Goal: Register for event/course

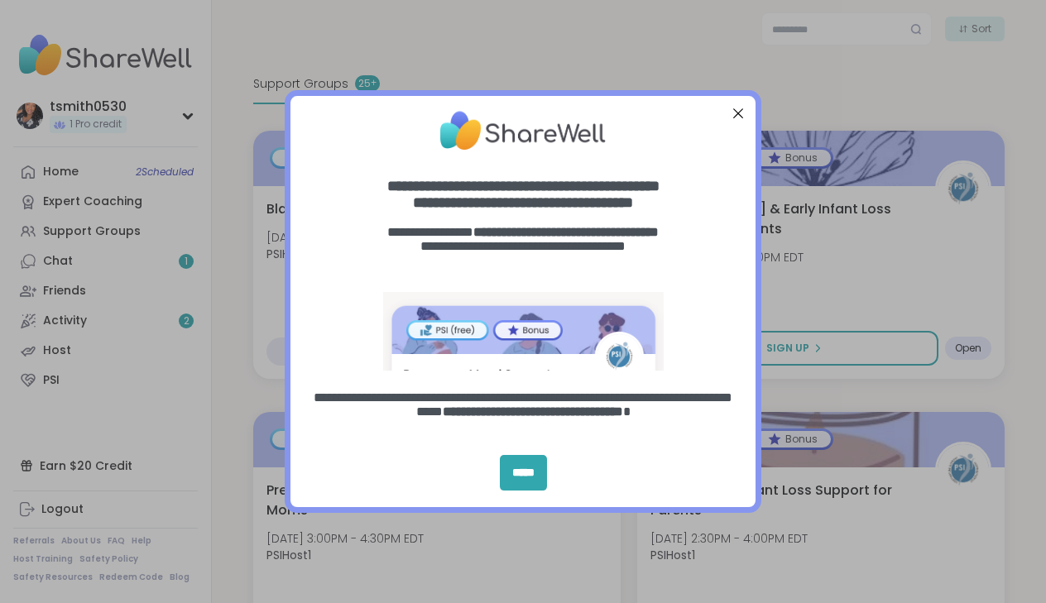
scroll to position [335, 0]
click at [740, 110] on div "Close Step" at bounding box center [739, 113] width 22 height 22
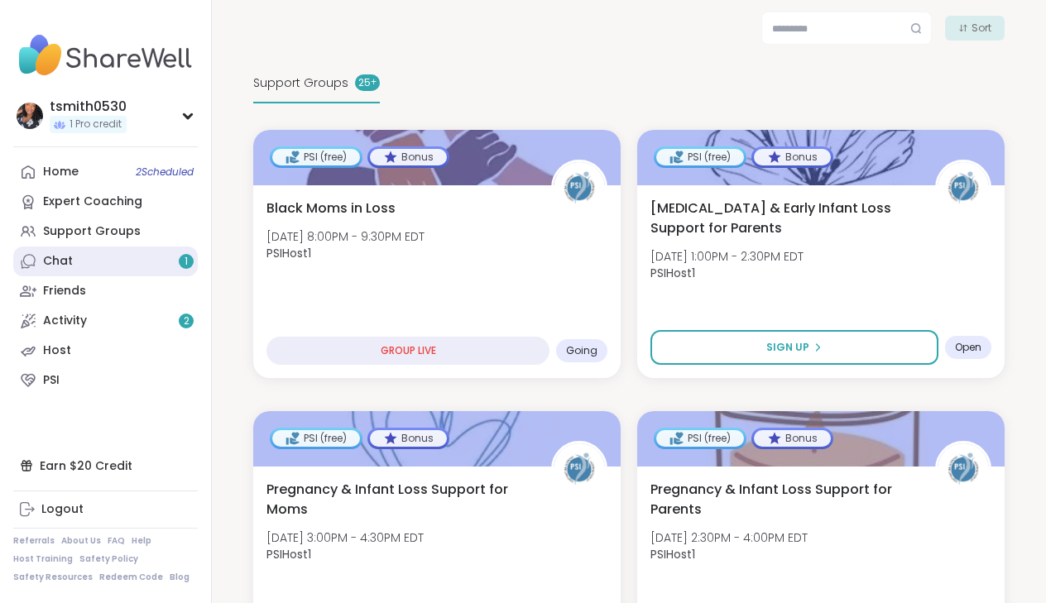
click at [123, 265] on link "Chat 1" at bounding box center [105, 262] width 185 height 30
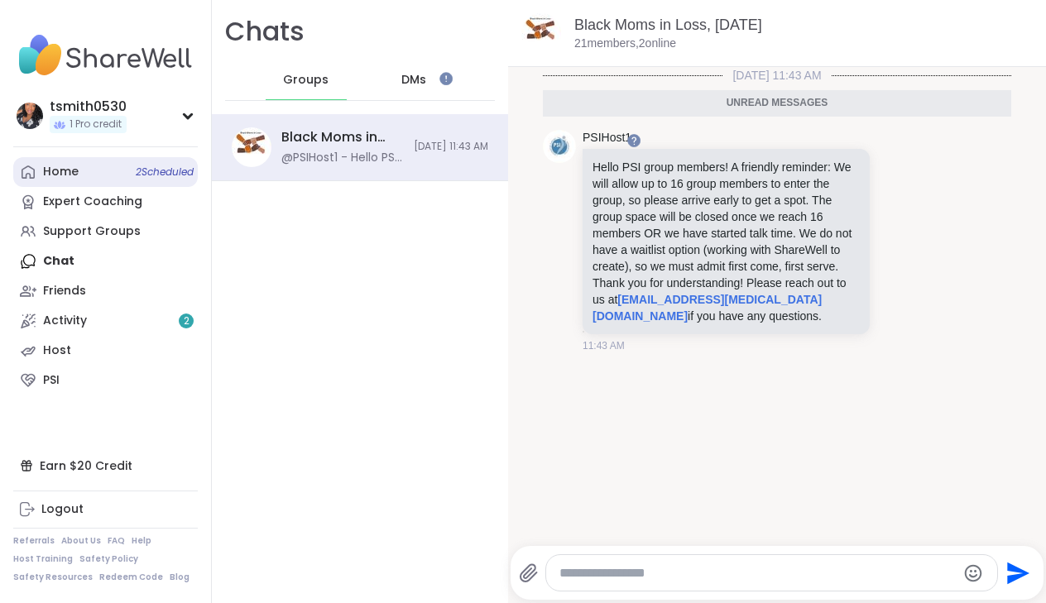
click at [94, 170] on link "Home 2 Scheduled" at bounding box center [105, 172] width 185 height 30
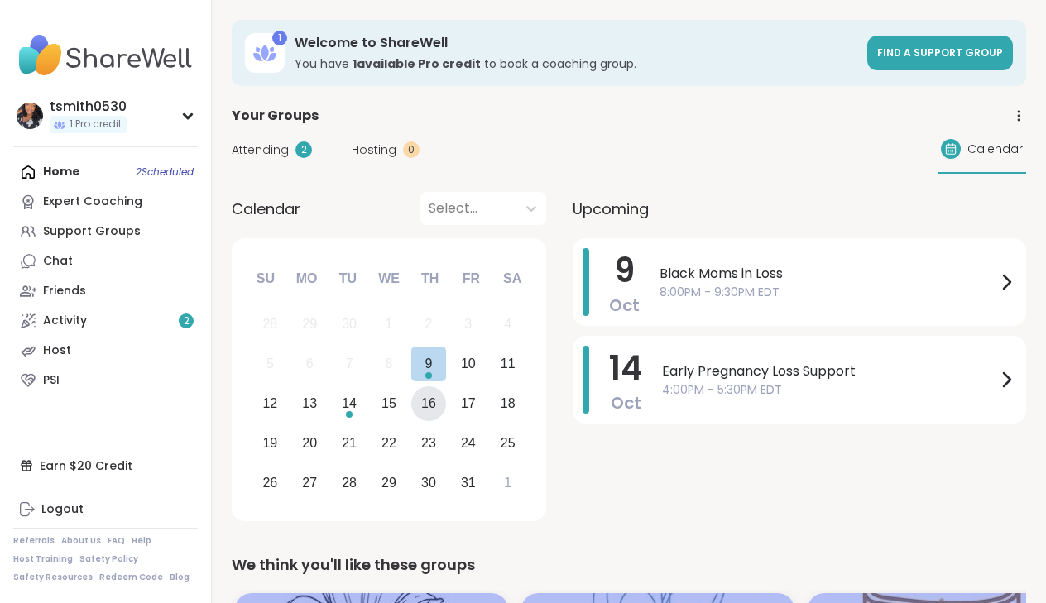
click at [425, 408] on div "16" at bounding box center [428, 403] width 15 height 22
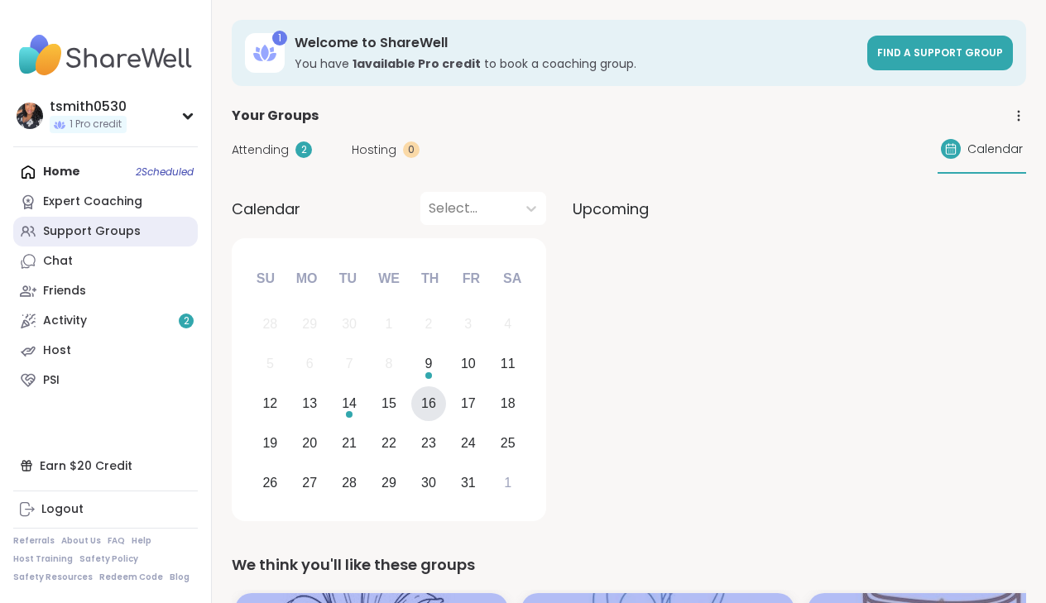
click at [124, 238] on div "Support Groups" at bounding box center [92, 231] width 98 height 17
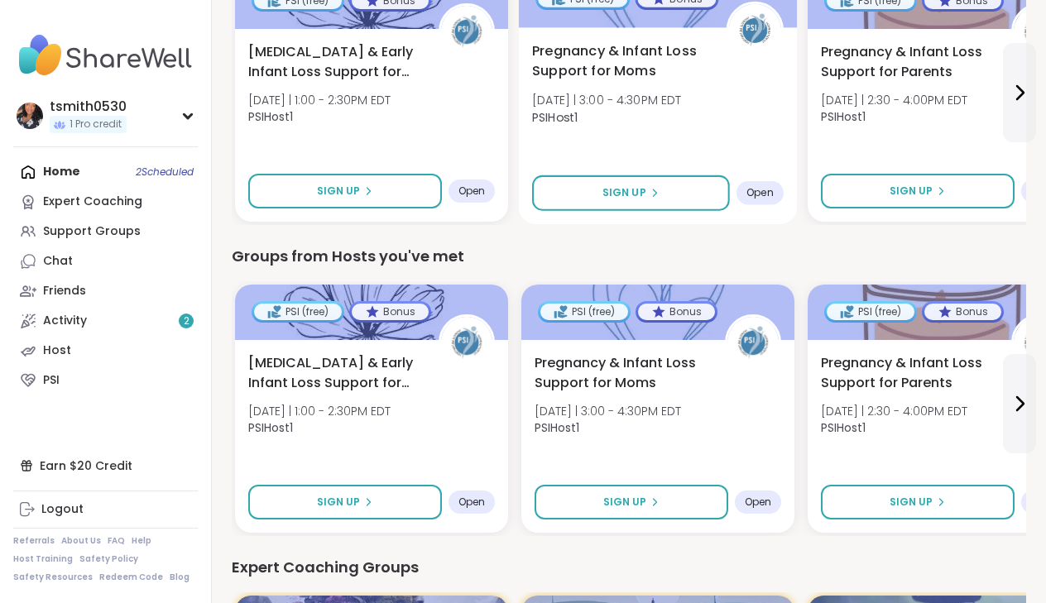
scroll to position [618, 0]
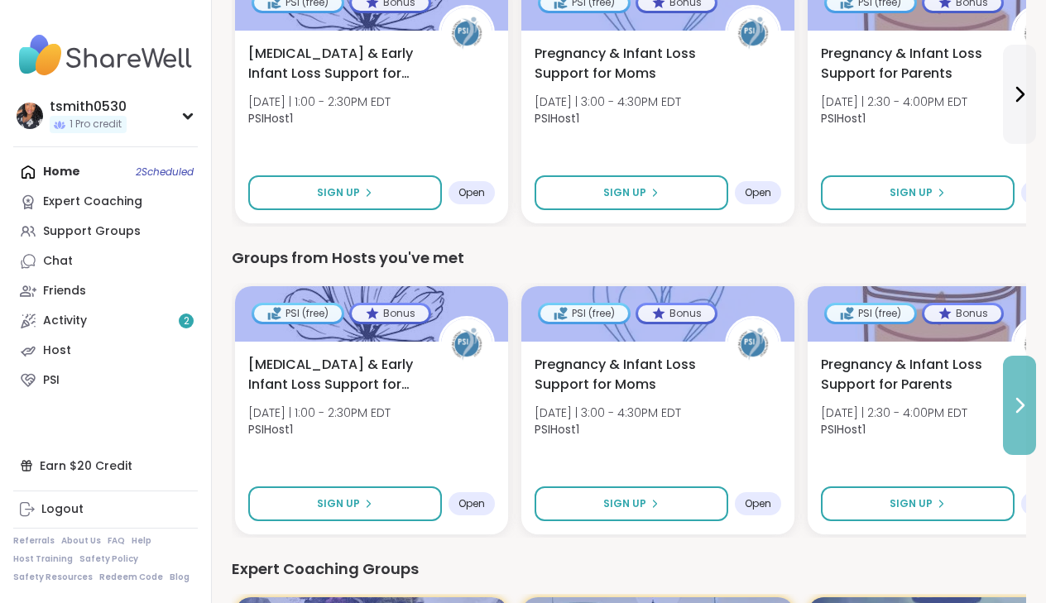
click at [1022, 396] on icon at bounding box center [1020, 406] width 20 height 20
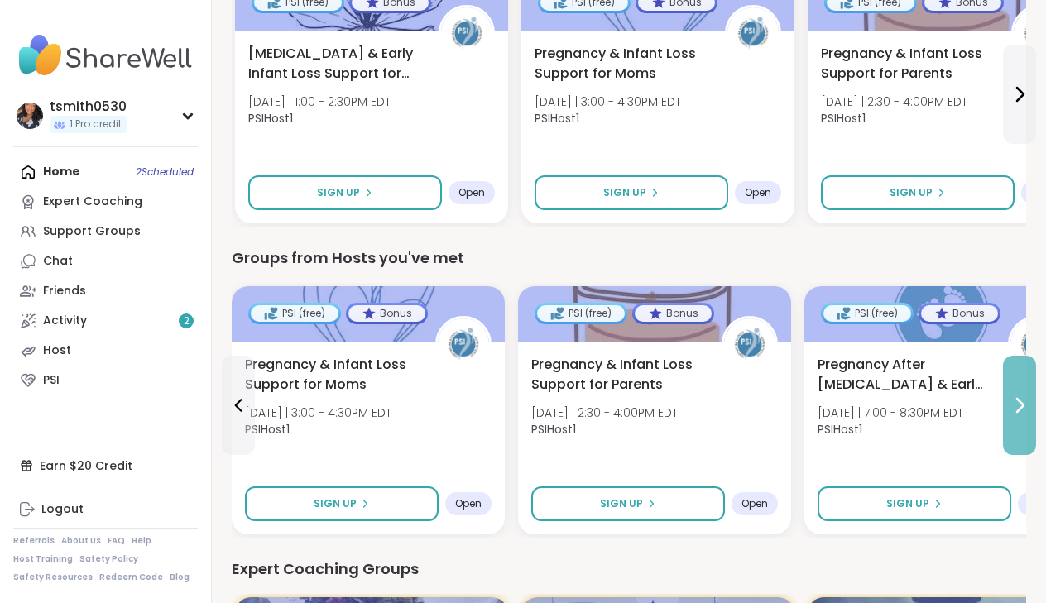
click at [1023, 398] on icon at bounding box center [1020, 406] width 20 height 20
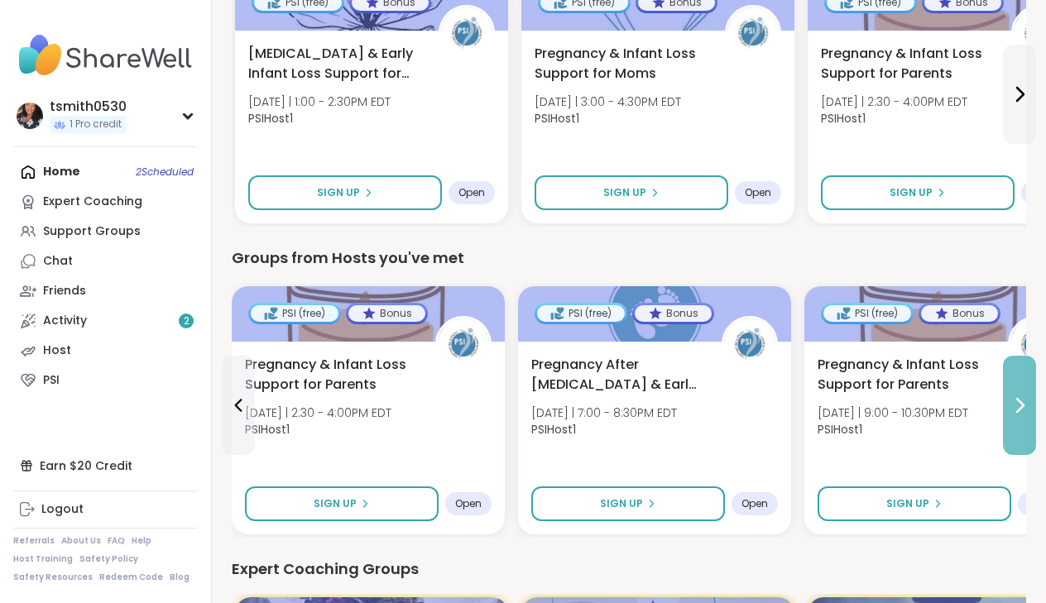
click at [1024, 399] on icon at bounding box center [1020, 406] width 20 height 20
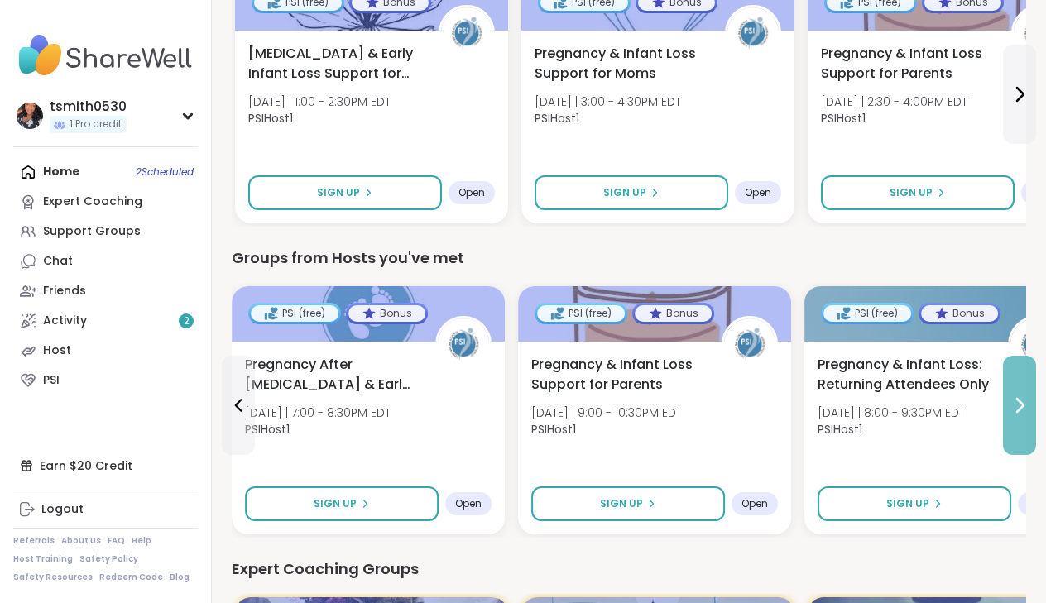
click at [1024, 399] on icon at bounding box center [1020, 406] width 20 height 20
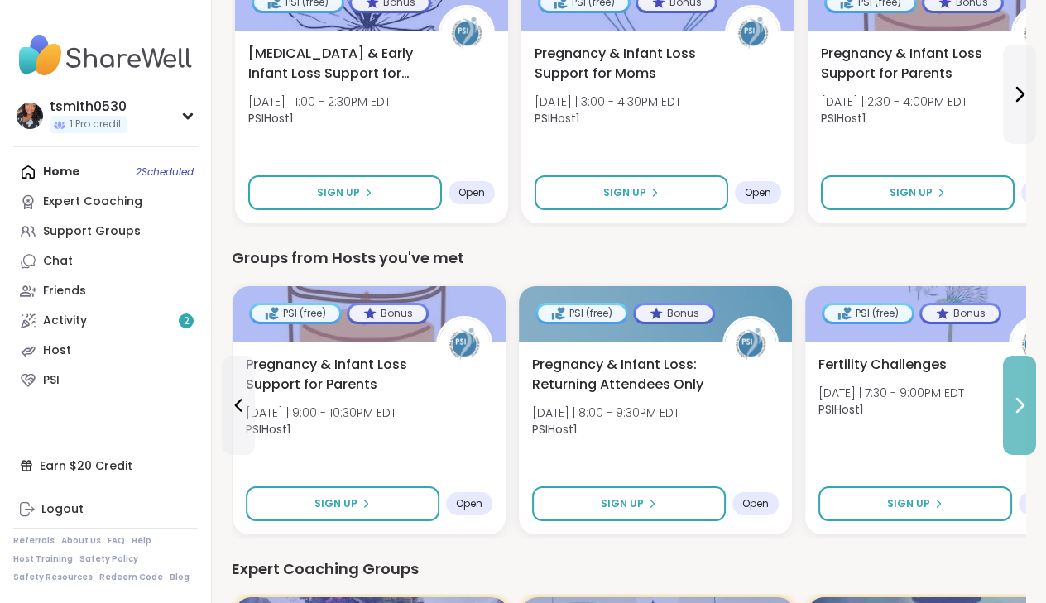
click at [1025, 400] on icon at bounding box center [1020, 406] width 20 height 20
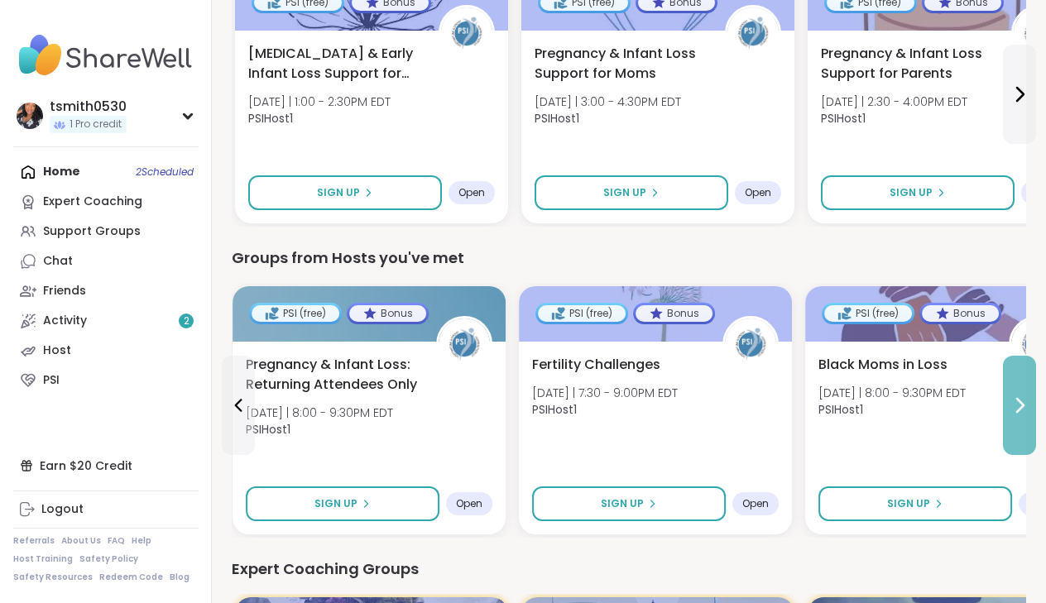
click at [1025, 400] on icon at bounding box center [1020, 406] width 20 height 20
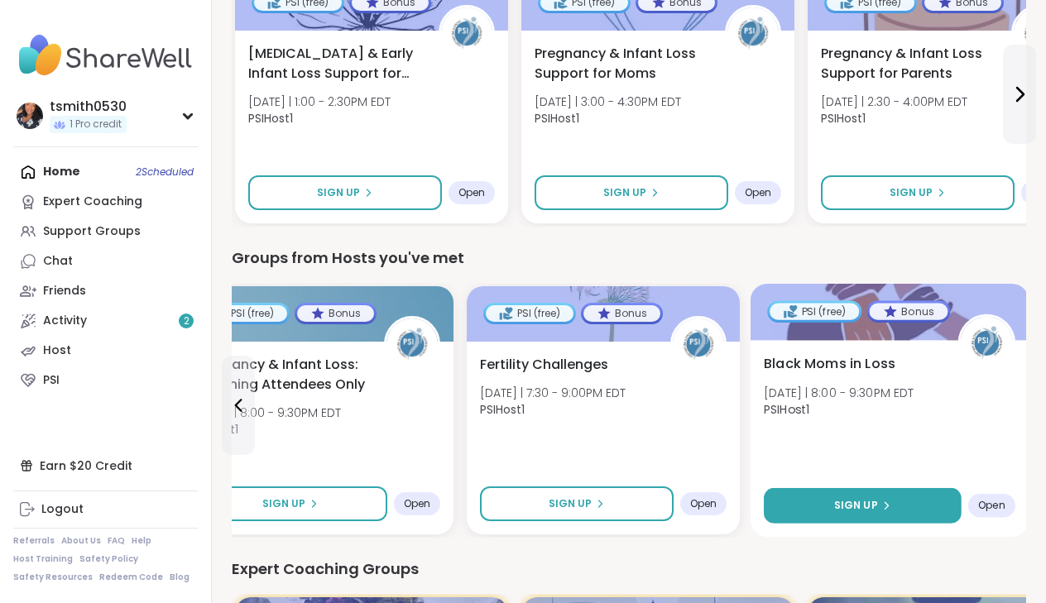
click at [910, 510] on button "Sign Up" at bounding box center [863, 506] width 198 height 36
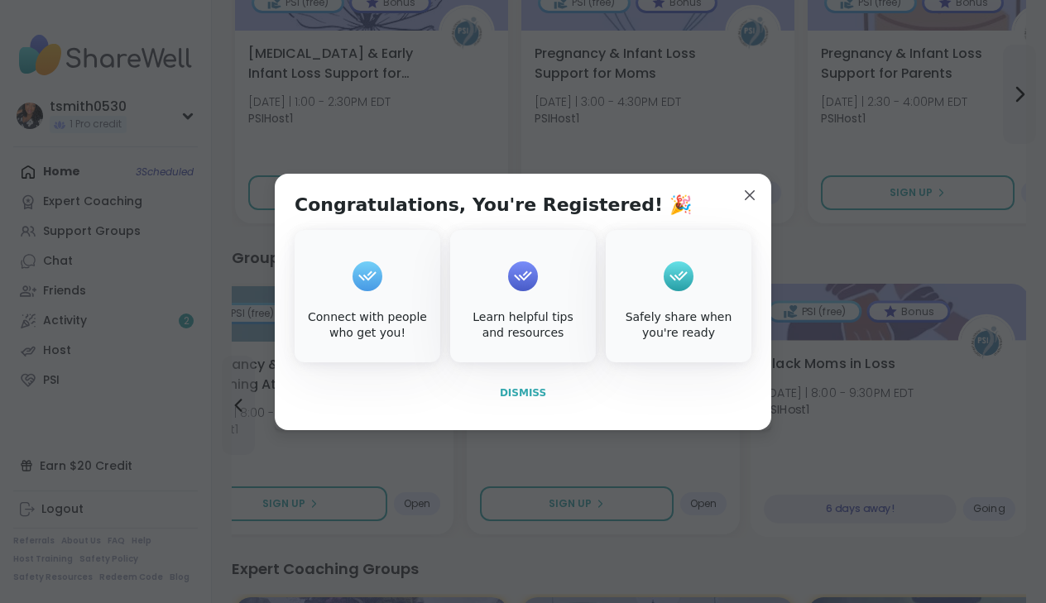
click at [521, 392] on span "Dismiss" at bounding box center [523, 393] width 46 height 12
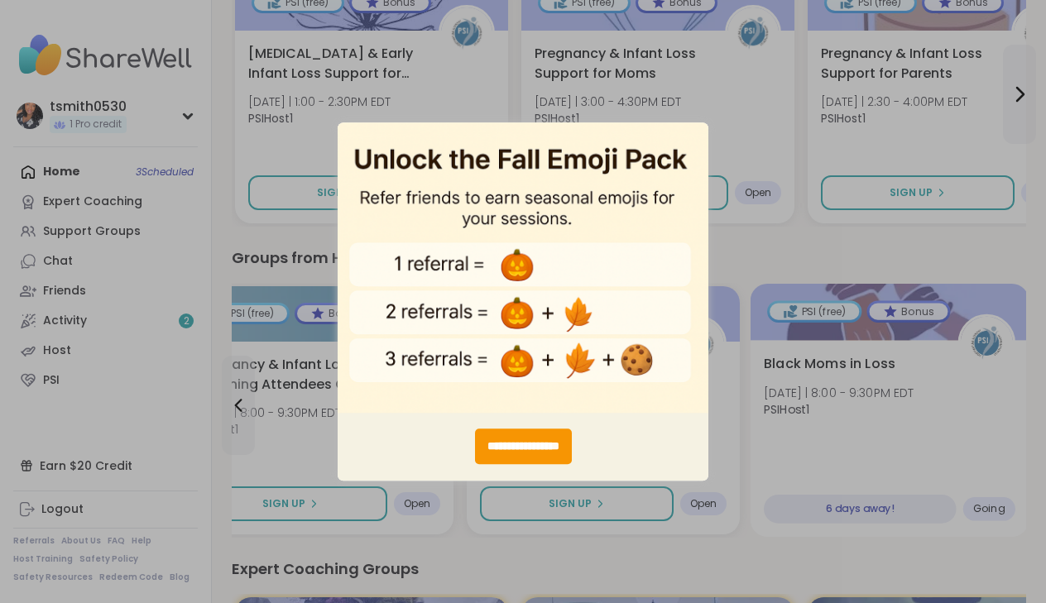
scroll to position [0, 0]
click at [761, 257] on div "**********" at bounding box center [523, 301] width 1046 height 603
click at [485, 432] on div "**********" at bounding box center [522, 447] width 123 height 36
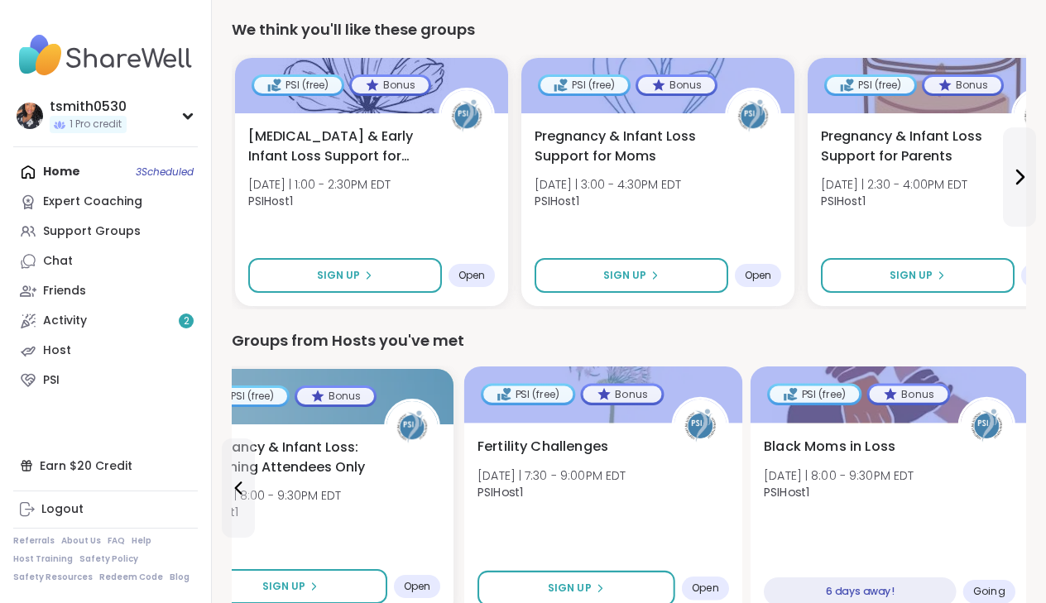
scroll to position [521, 0]
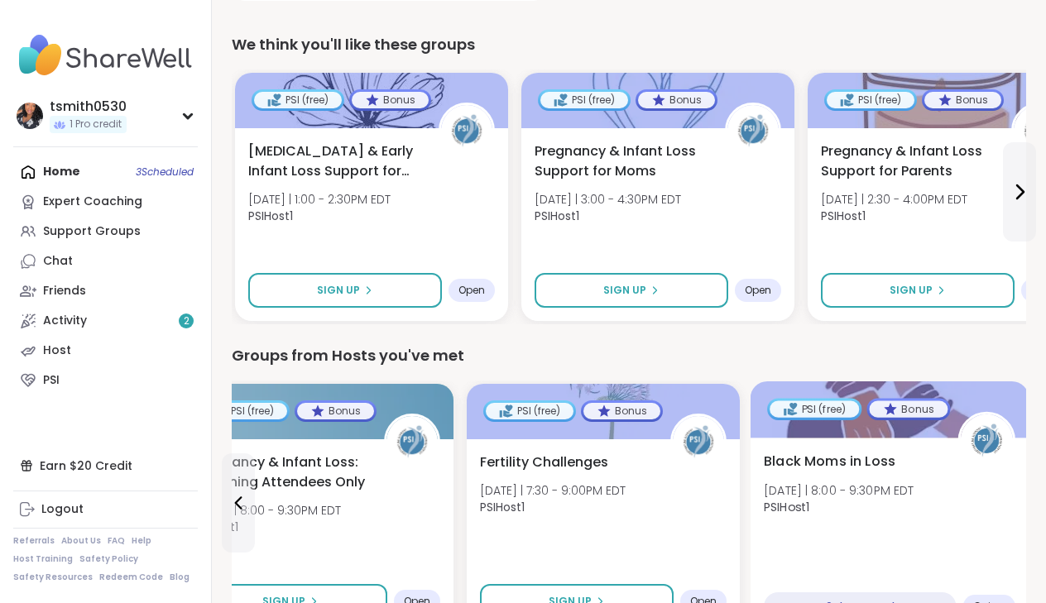
click at [113, 170] on div "Home 3 Scheduled Expert Coaching Support Groups Chat Friends Activity 2 Host PSI" at bounding box center [105, 276] width 185 height 238
click at [154, 165] on div "Home 3 Scheduled Expert Coaching Support Groups Chat Friends Activity 2 Host PSI" at bounding box center [105, 276] width 185 height 238
click at [161, 170] on div "Home 3 Scheduled Expert Coaching Support Groups Chat Friends Activity 2 Host PSI" at bounding box center [105, 276] width 185 height 238
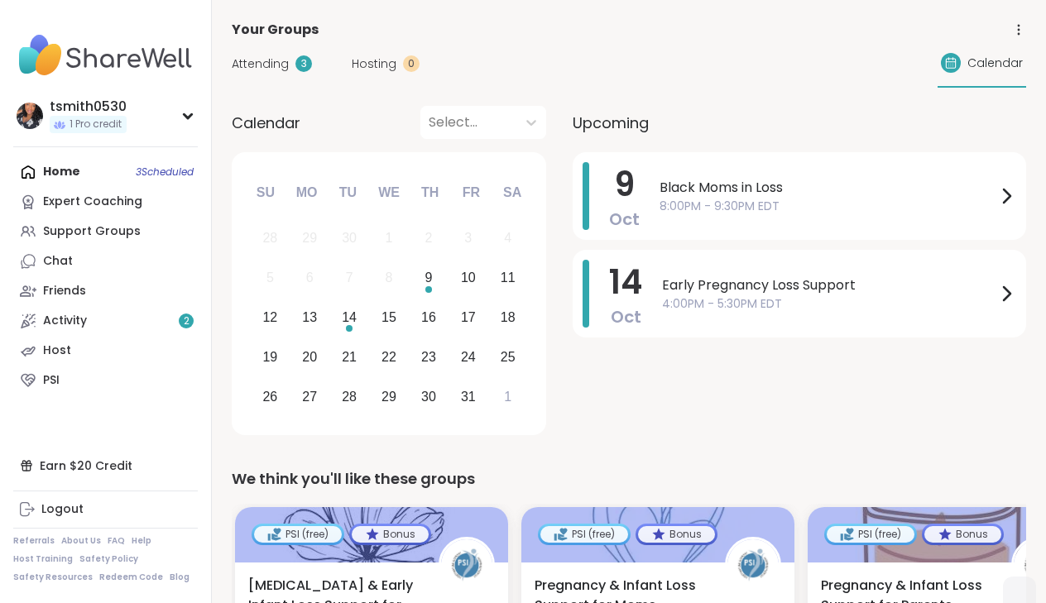
scroll to position [88, 0]
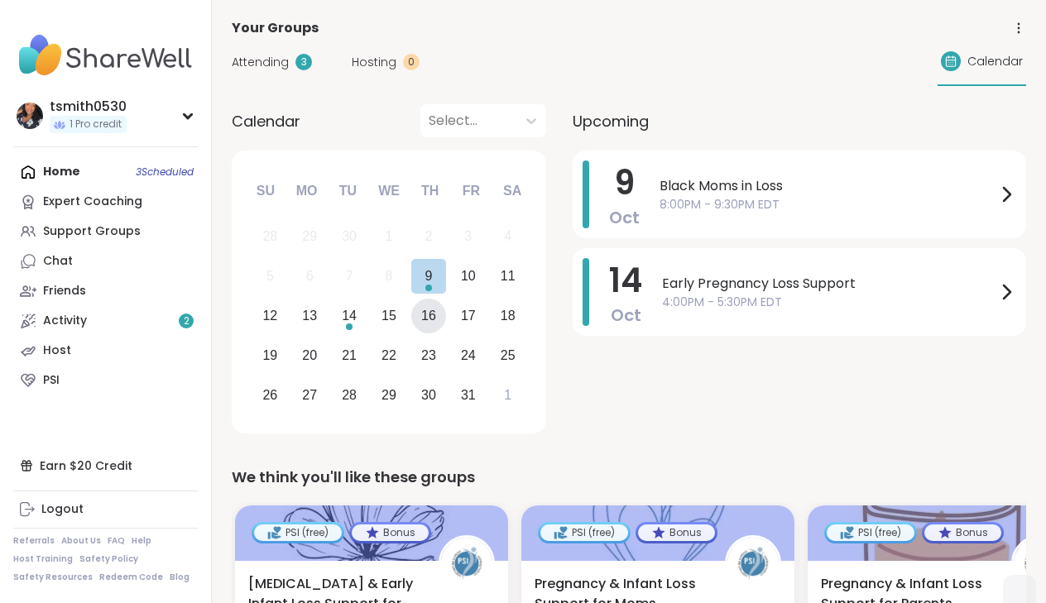
click at [427, 321] on div "16" at bounding box center [428, 316] width 15 height 22
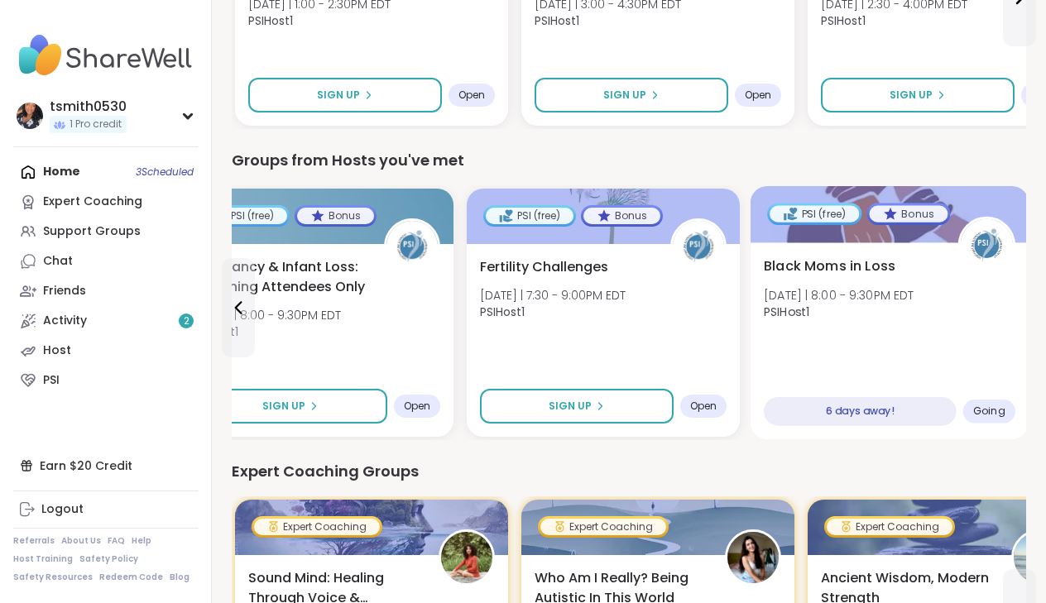
scroll to position [718, 0]
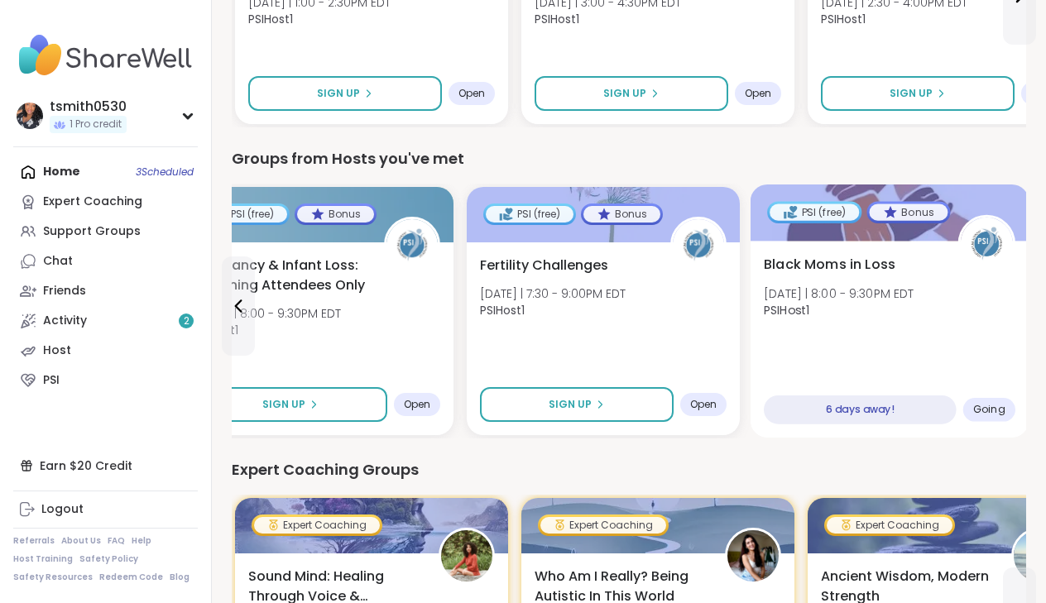
click at [984, 410] on span "Going" at bounding box center [989, 409] width 32 height 13
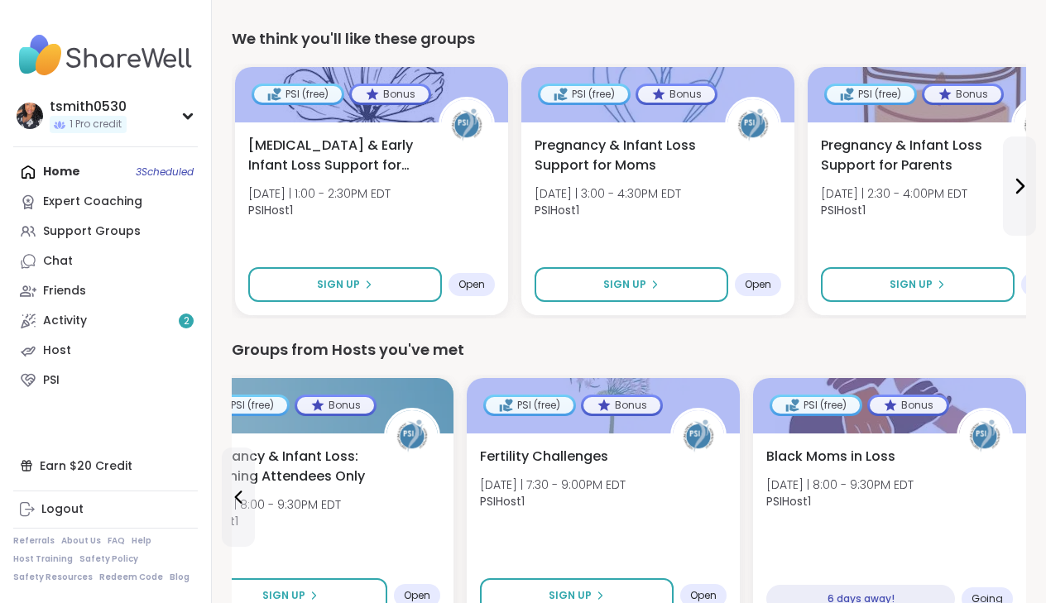
scroll to position [524, 0]
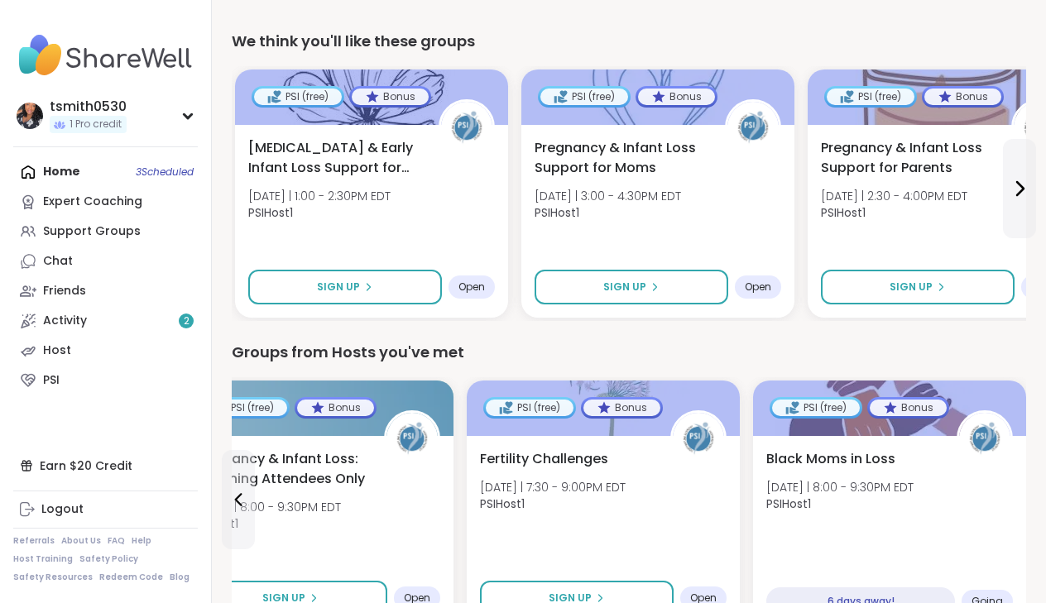
click at [156, 174] on div "Home 3 Scheduled Expert Coaching Support Groups Chat Friends Activity 2 Host PSI" at bounding box center [105, 276] width 185 height 238
click at [70, 170] on div "Home 3 Scheduled Expert Coaching Support Groups Chat Friends Activity 2 Host PSI" at bounding box center [105, 276] width 185 height 238
click at [53, 181] on div "Home 3 Scheduled Expert Coaching Support Groups Chat Friends Activity 2 Host PSI" at bounding box center [105, 276] width 185 height 238
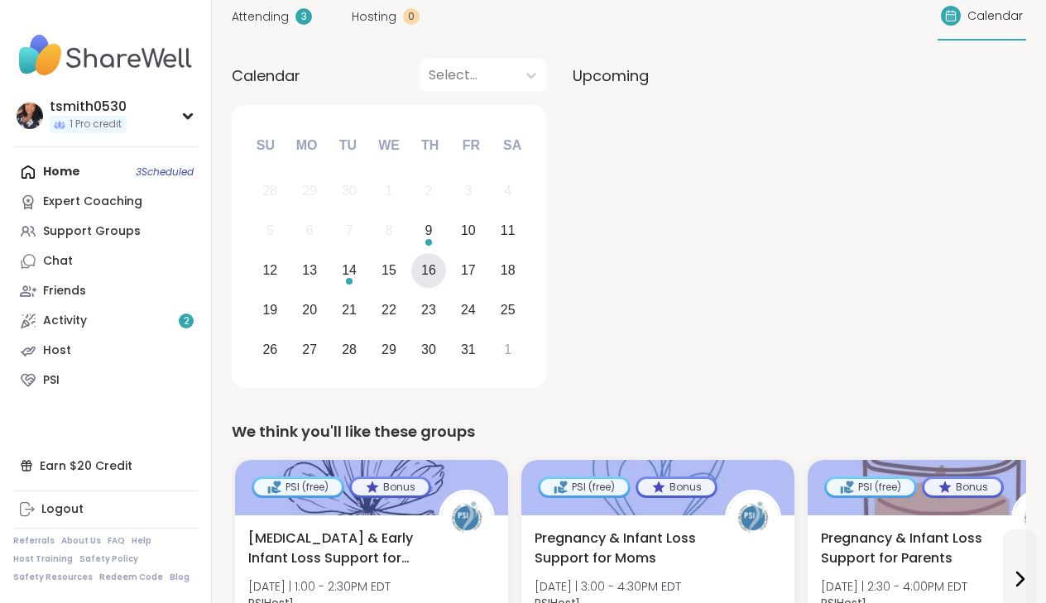
scroll to position [137, 0]
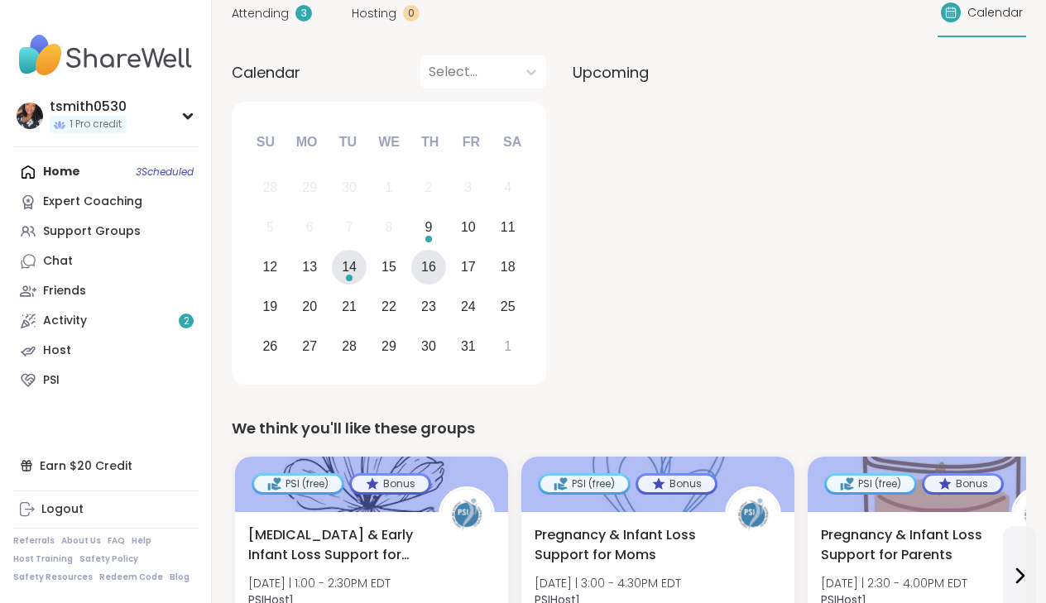
click at [354, 267] on div "14" at bounding box center [349, 267] width 15 height 22
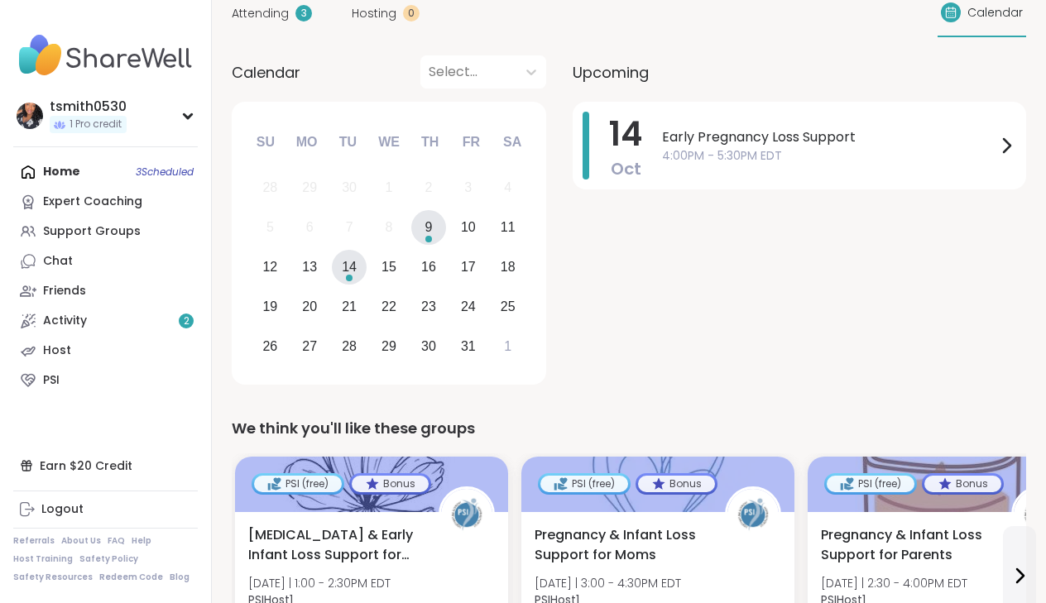
click at [420, 242] on div "9" at bounding box center [429, 228] width 36 height 36
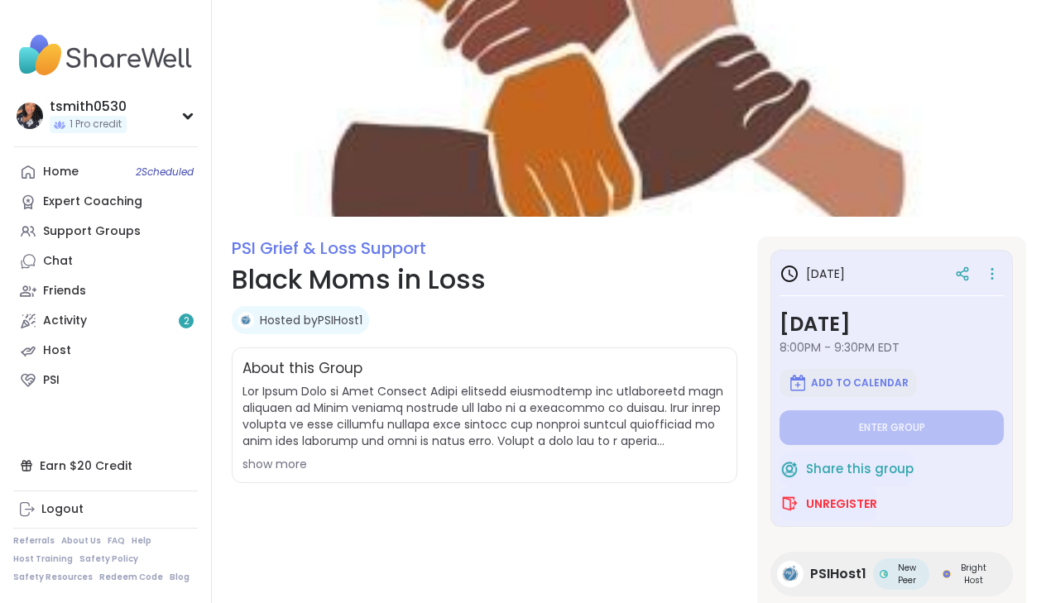
click at [809, 385] on button "Add to Calendar" at bounding box center [848, 383] width 137 height 28
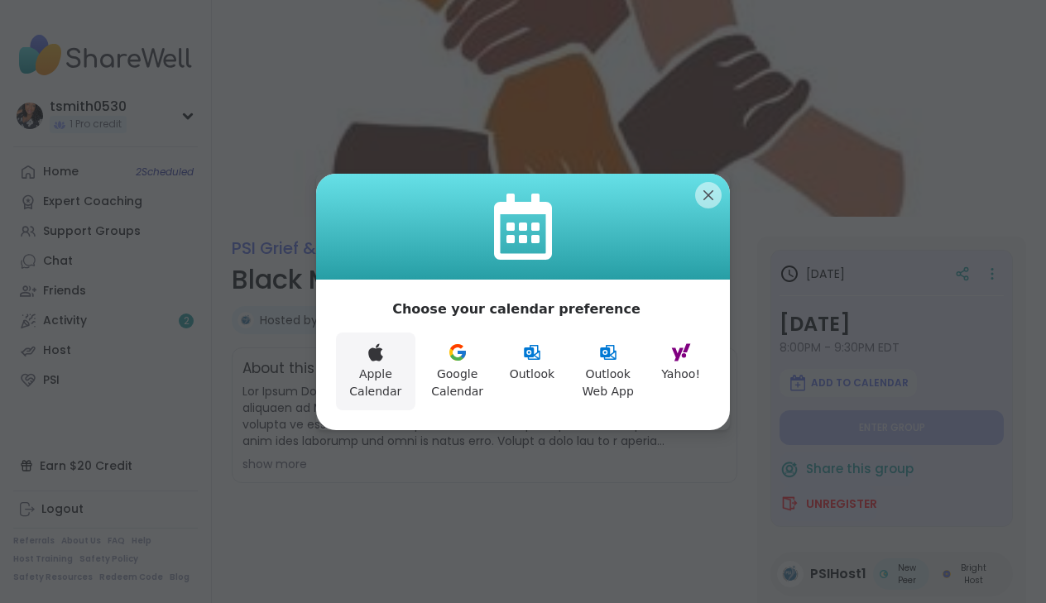
click at [386, 349] on button "Apple Calendar" at bounding box center [375, 372] width 79 height 78
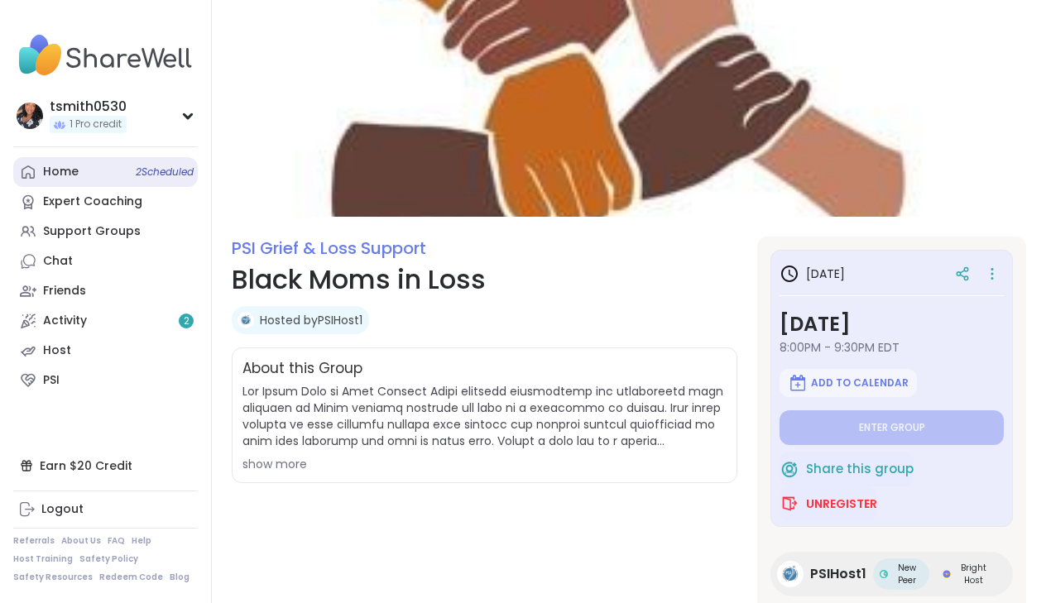
click at [126, 167] on link "Home 2 Scheduled" at bounding box center [105, 172] width 185 height 30
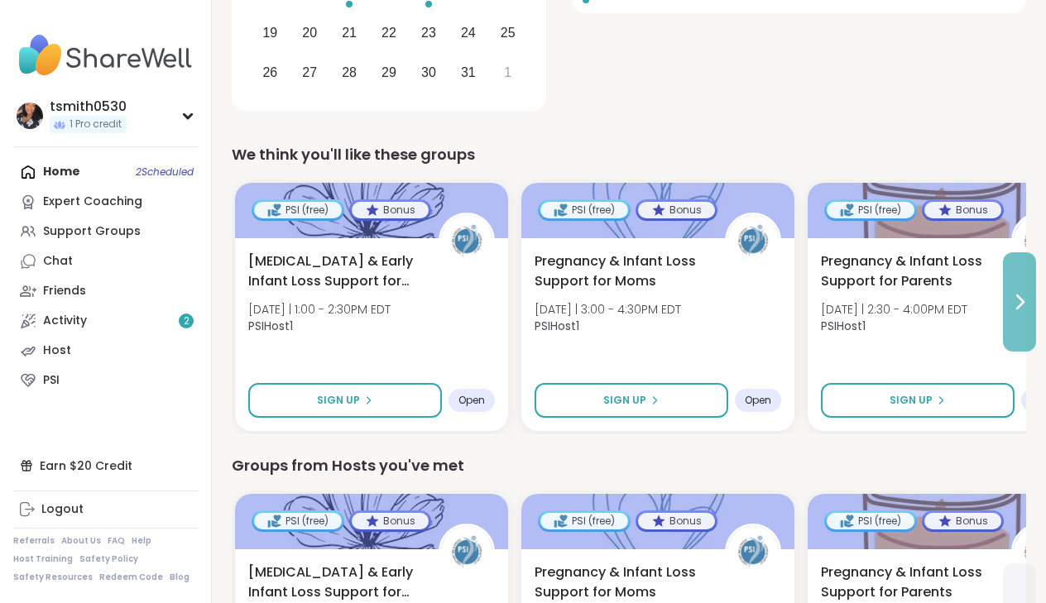
click at [1006, 309] on button at bounding box center [1019, 301] width 33 height 99
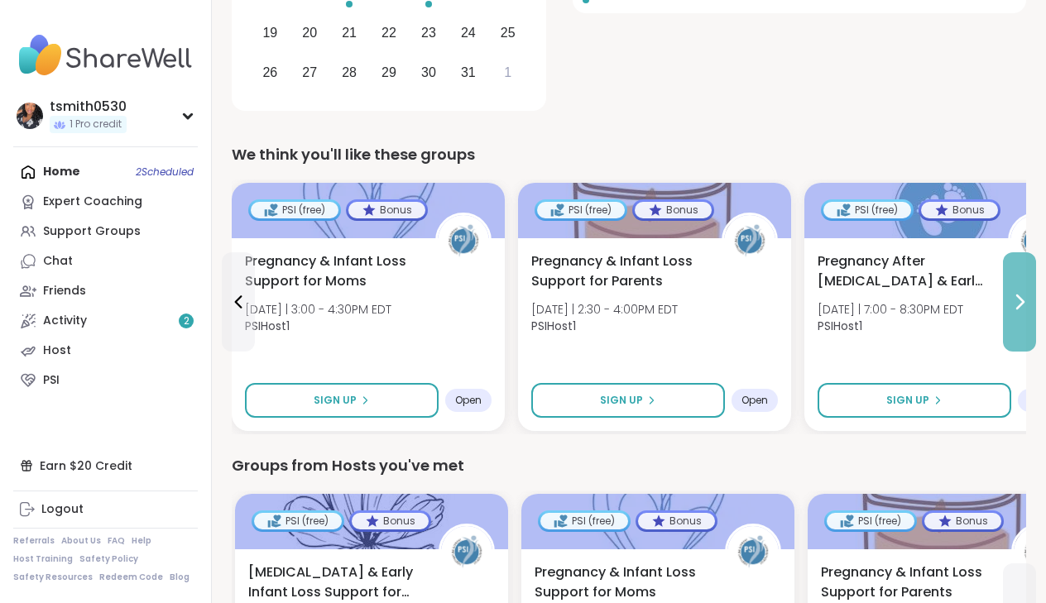
click at [1007, 310] on button at bounding box center [1019, 301] width 33 height 99
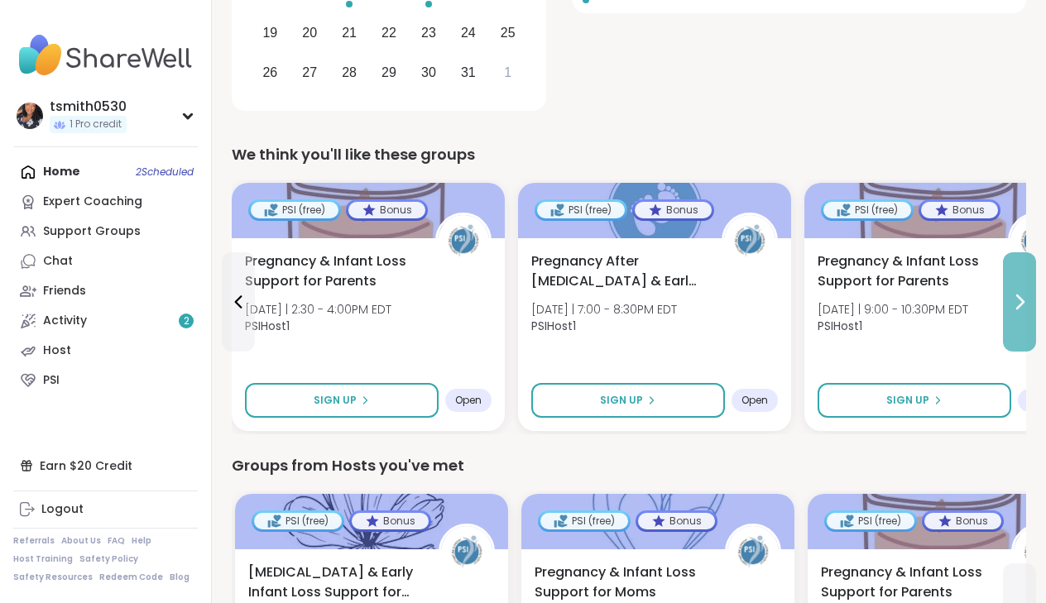
click at [1013, 305] on icon at bounding box center [1020, 302] width 20 height 20
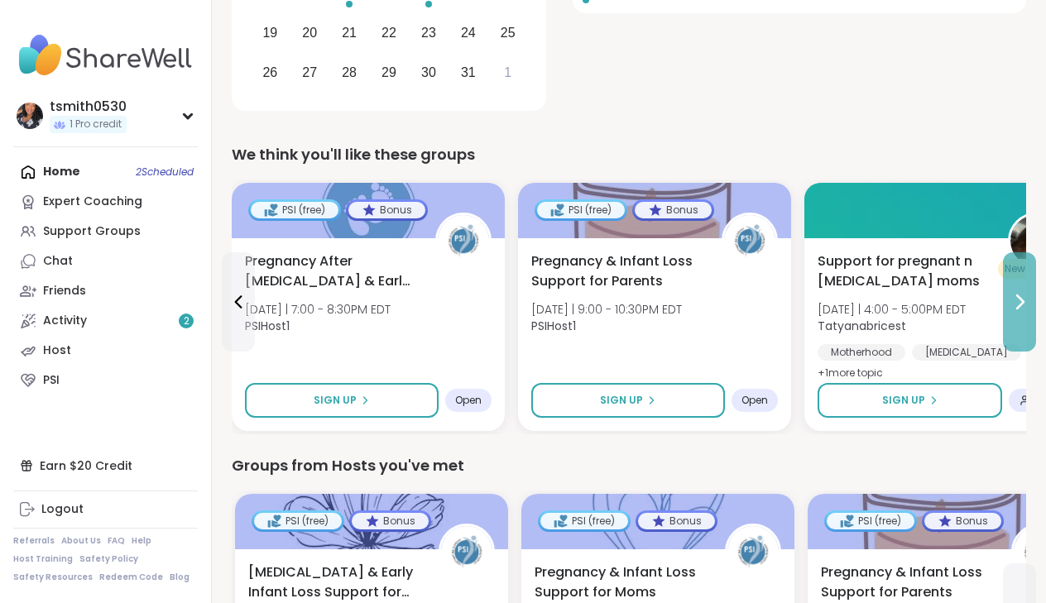
click at [1013, 306] on icon at bounding box center [1020, 302] width 20 height 20
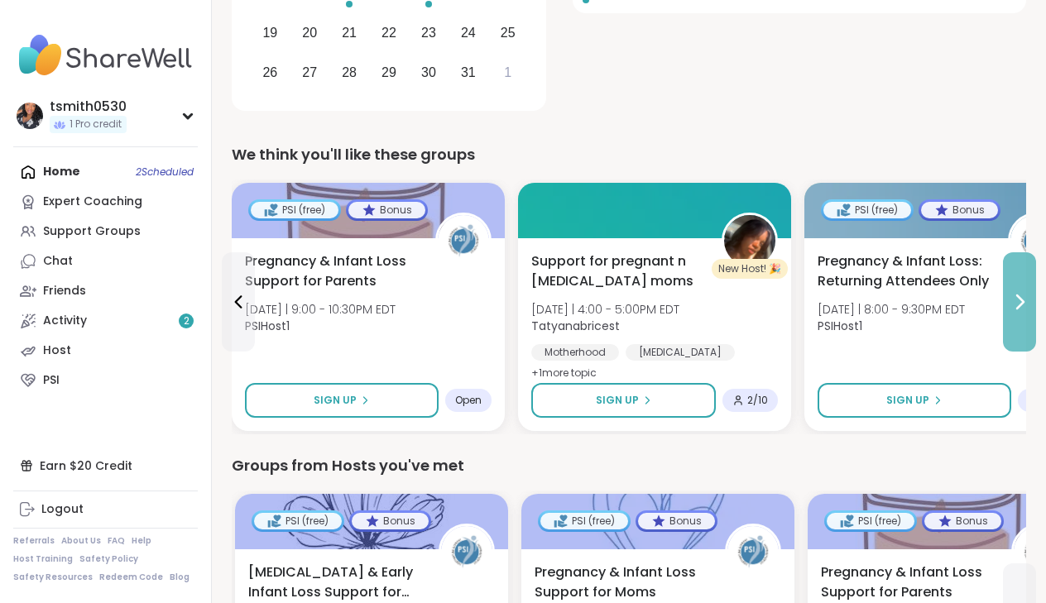
click at [1013, 306] on icon at bounding box center [1020, 302] width 20 height 20
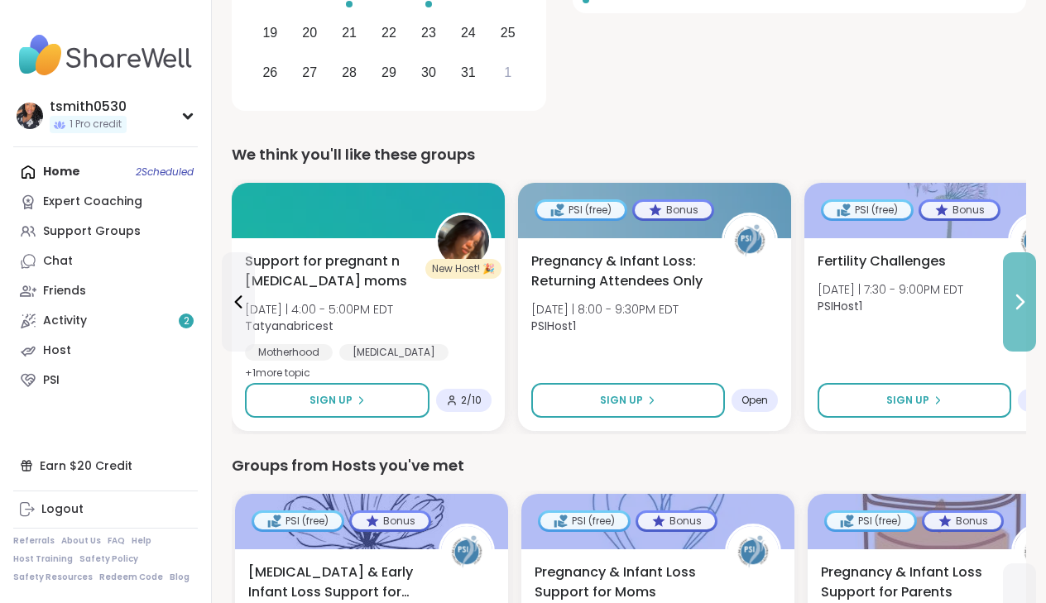
click at [1013, 306] on icon at bounding box center [1020, 302] width 20 height 20
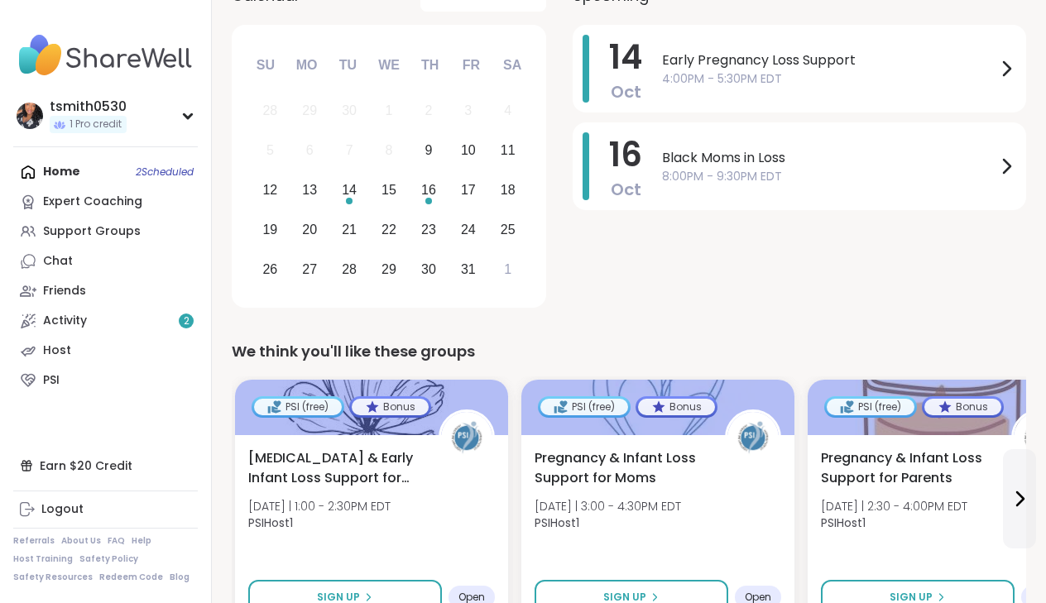
scroll to position [199, 0]
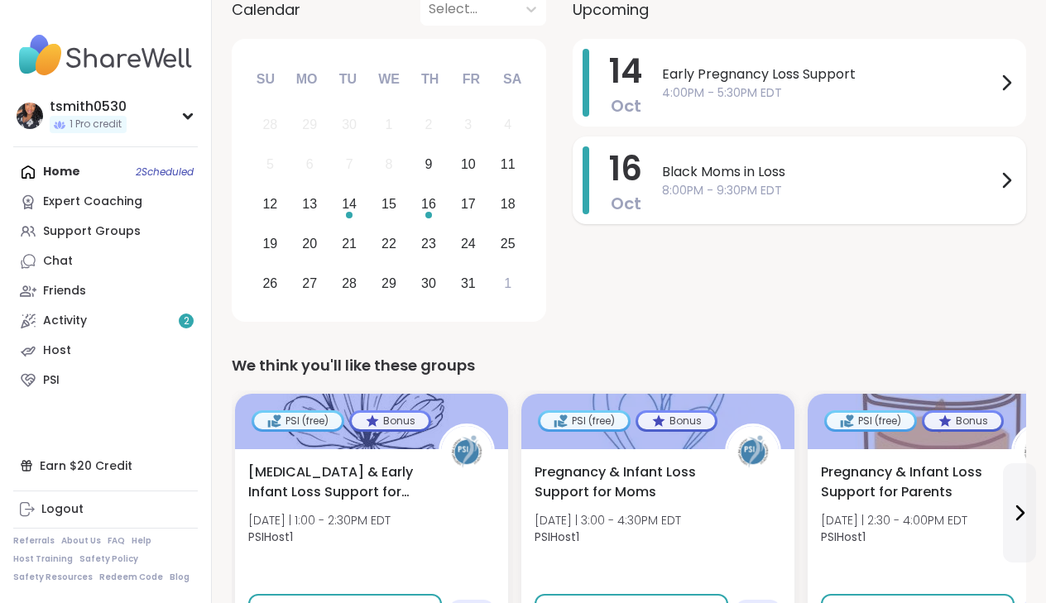
click at [685, 159] on div "Black Moms in Loss 8:00PM - 9:30PM EDT" at bounding box center [839, 180] width 354 height 68
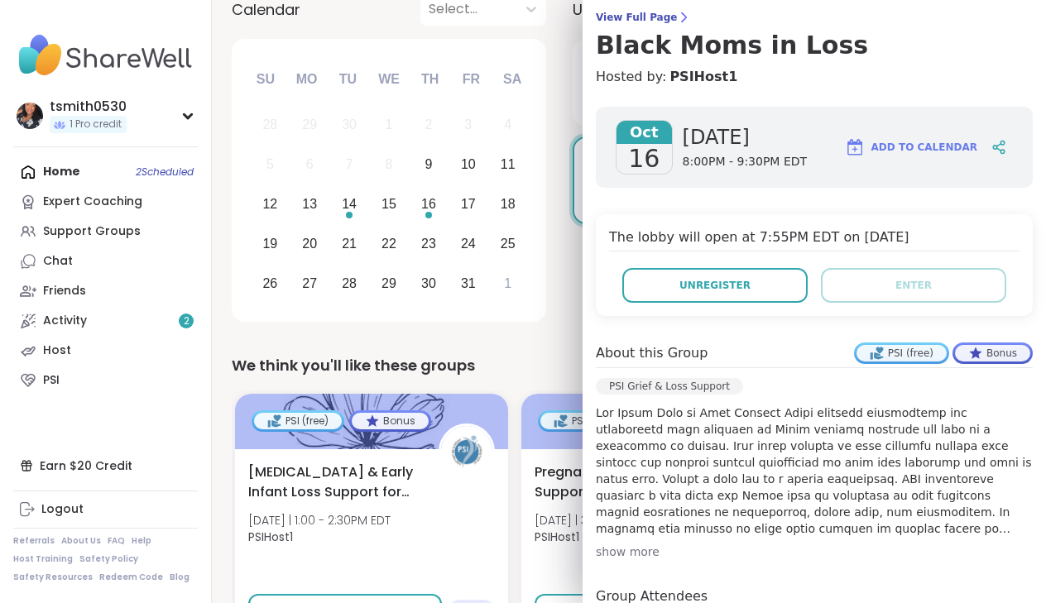
scroll to position [125, 0]
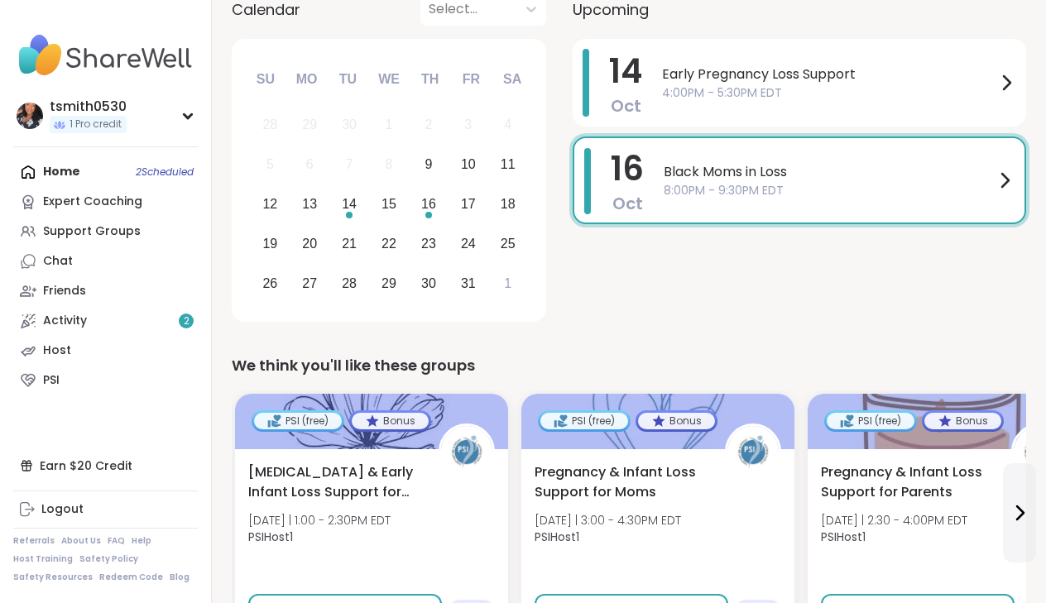
click at [110, 103] on div "tsmith0530" at bounding box center [88, 107] width 77 height 18
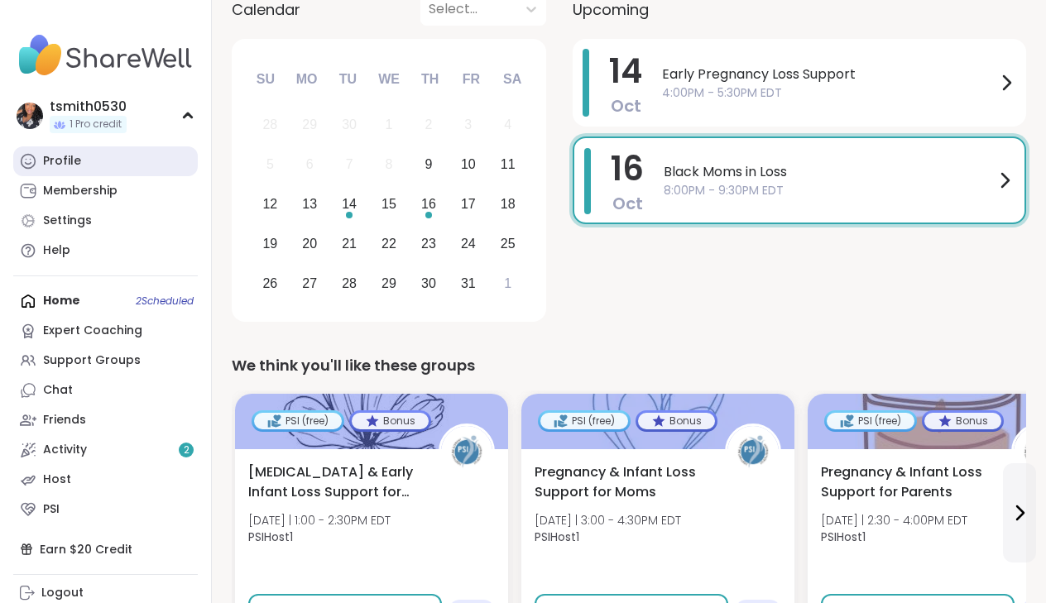
click at [76, 173] on link "Profile" at bounding box center [105, 161] width 185 height 30
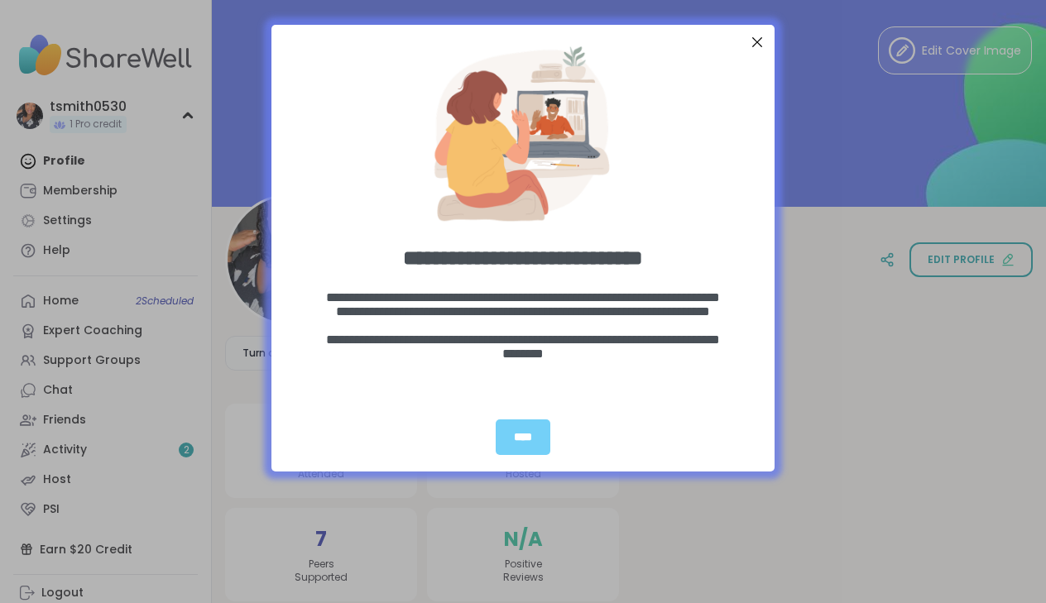
click at [759, 41] on div "Close Step" at bounding box center [758, 42] width 22 height 22
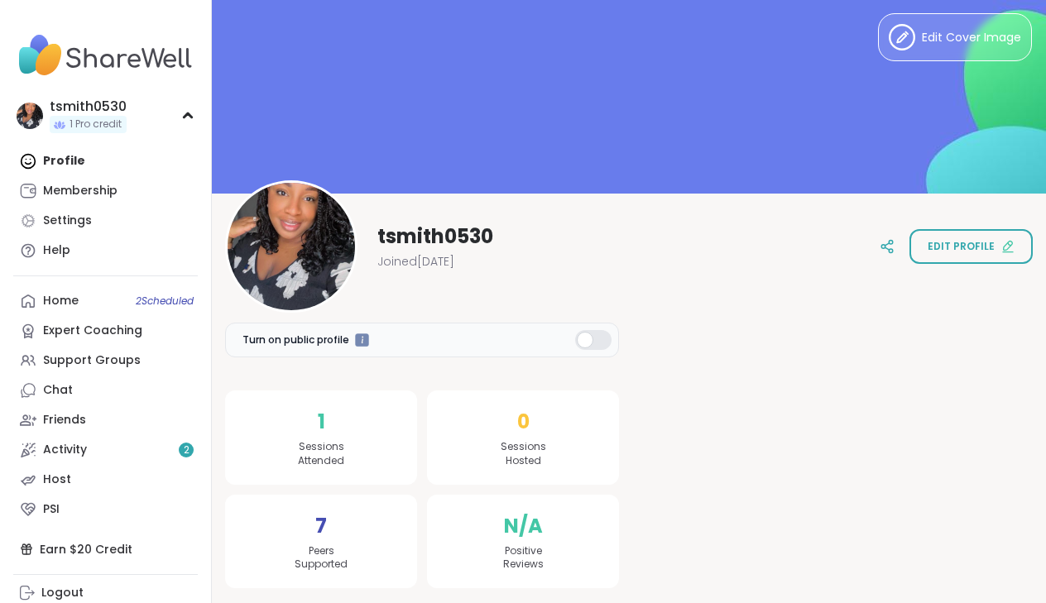
scroll to position [12, 0]
click at [333, 529] on div "7 Peers Supported" at bounding box center [321, 543] width 192 height 94
click at [319, 460] on span "Sessions Attended" at bounding box center [321, 455] width 46 height 28
click at [313, 541] on div "7 Peers Supported" at bounding box center [321, 543] width 192 height 94
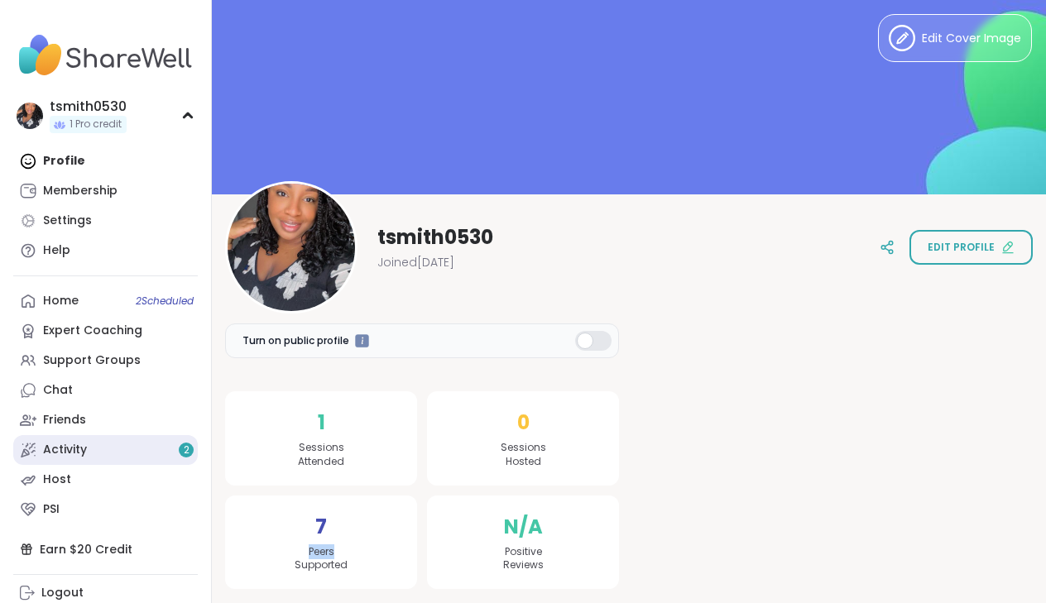
click at [161, 452] on link "Activity 2" at bounding box center [105, 450] width 185 height 30
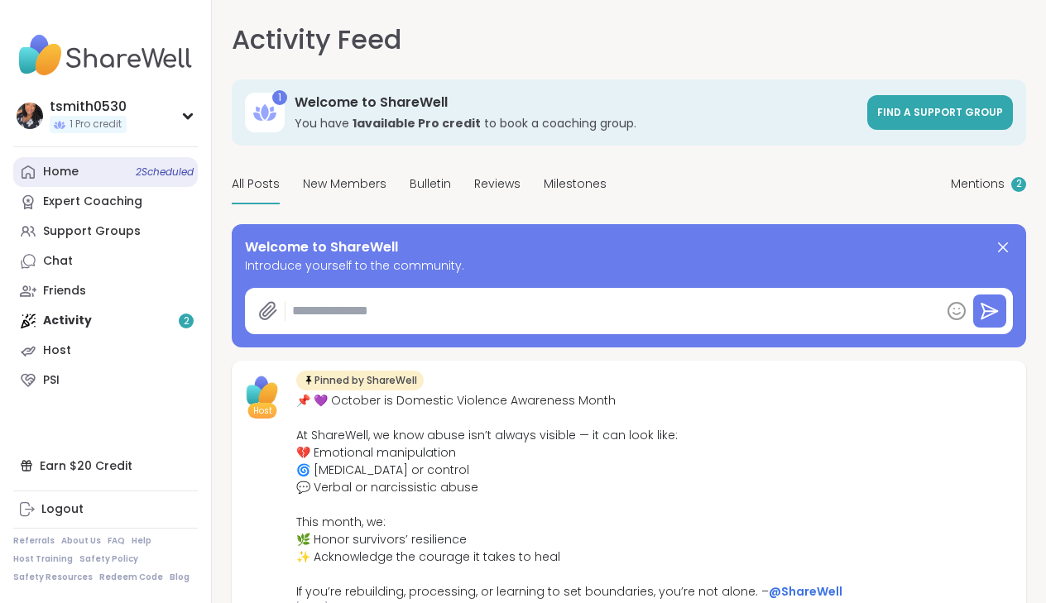
click at [117, 178] on link "Home 2 Scheduled" at bounding box center [105, 172] width 185 height 30
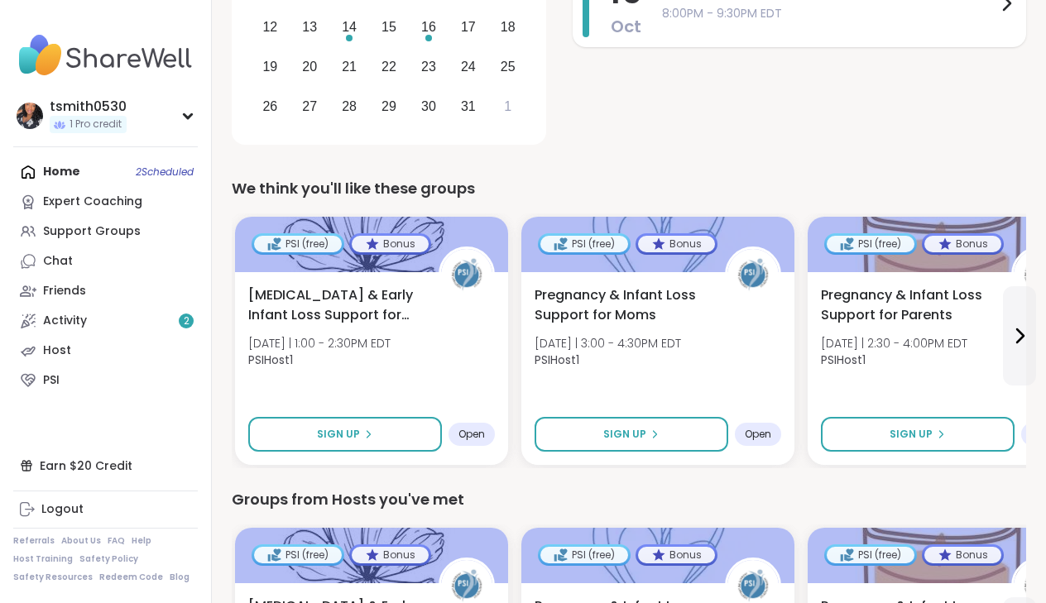
scroll to position [379, 0]
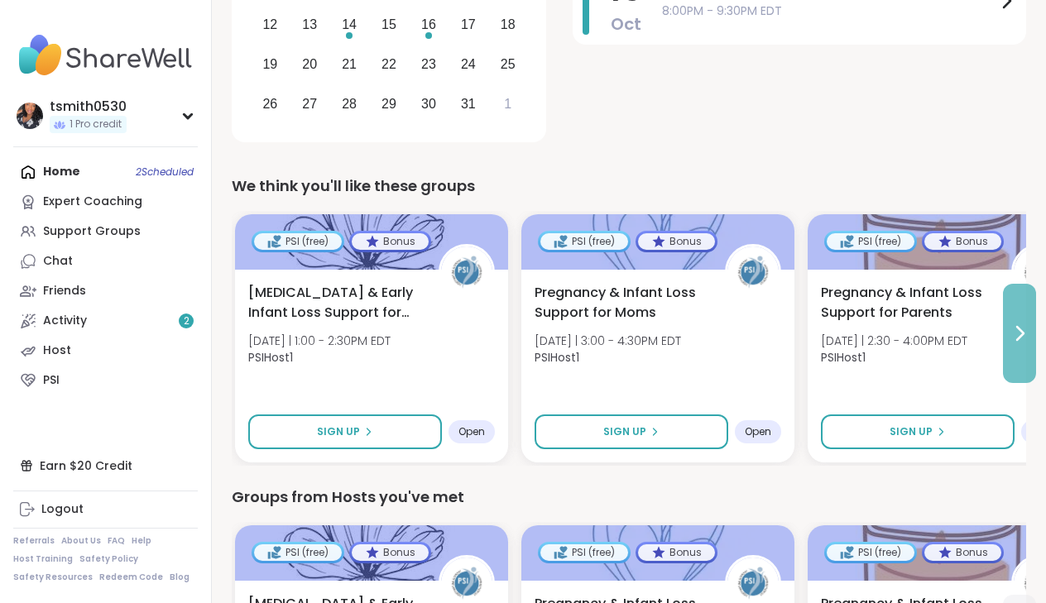
click at [1016, 331] on icon at bounding box center [1020, 334] width 20 height 20
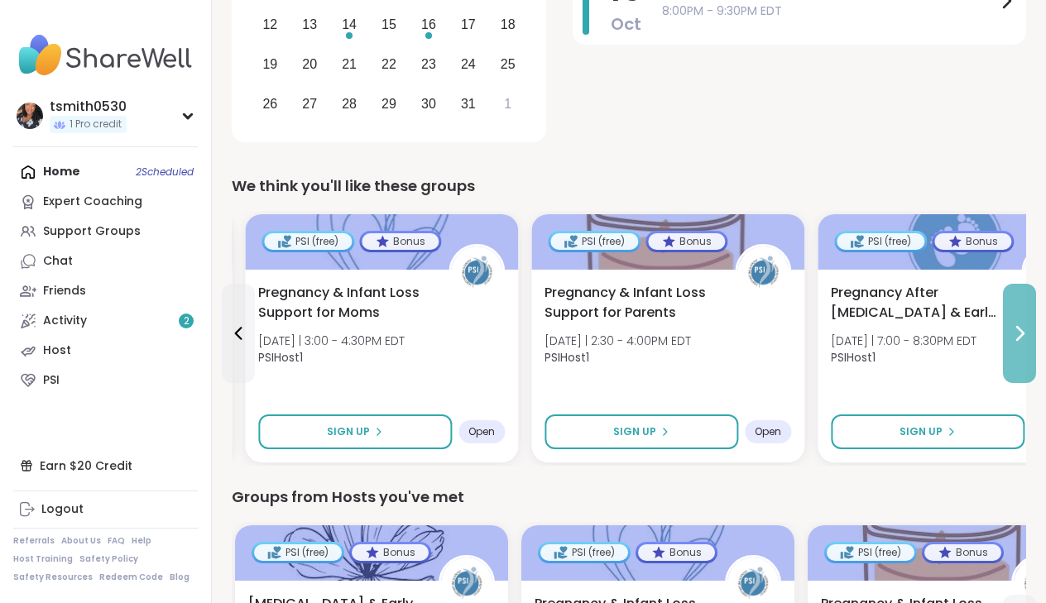
click at [1016, 332] on icon at bounding box center [1020, 334] width 20 height 20
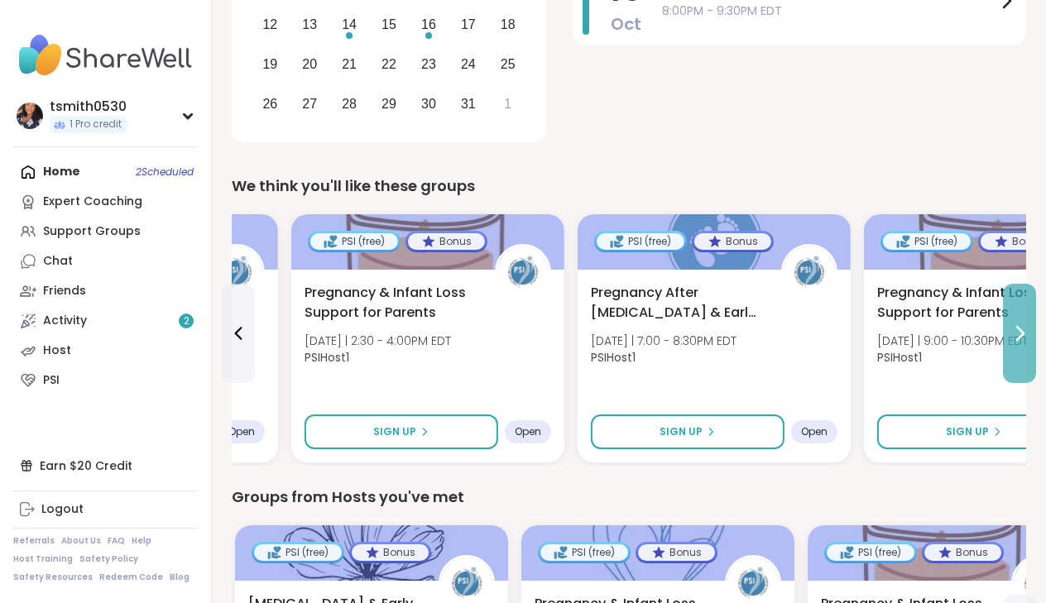
click at [1016, 332] on icon at bounding box center [1020, 334] width 20 height 20
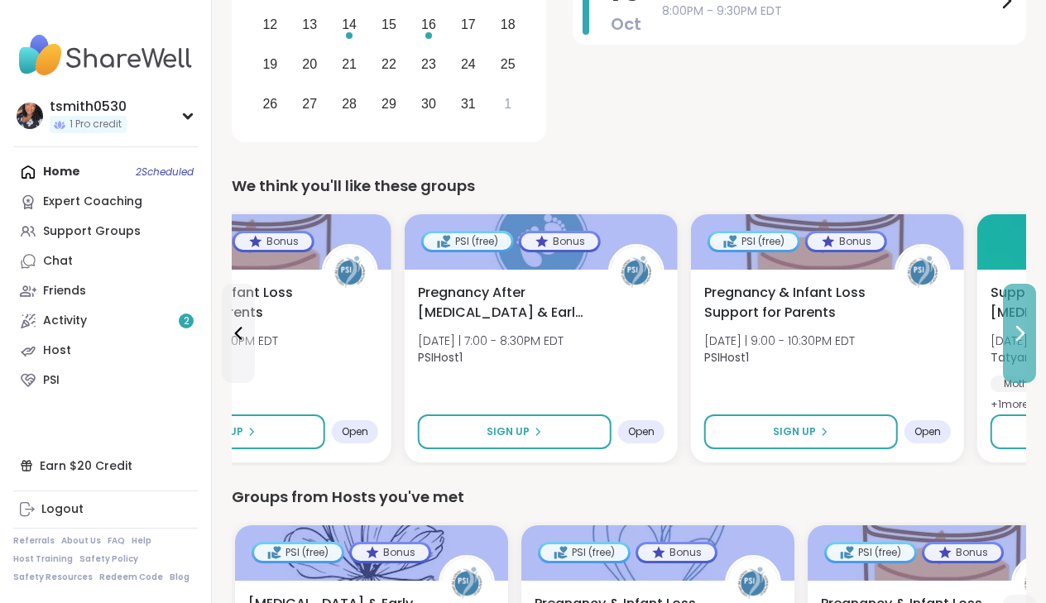
click at [1016, 332] on icon at bounding box center [1020, 334] width 20 height 20
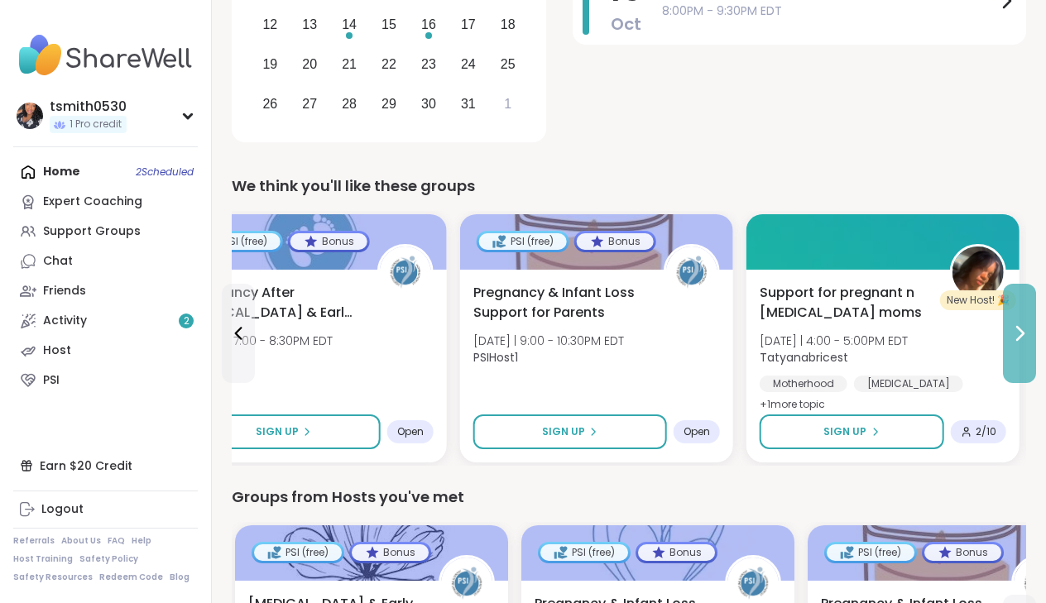
click at [1016, 332] on icon at bounding box center [1020, 334] width 20 height 20
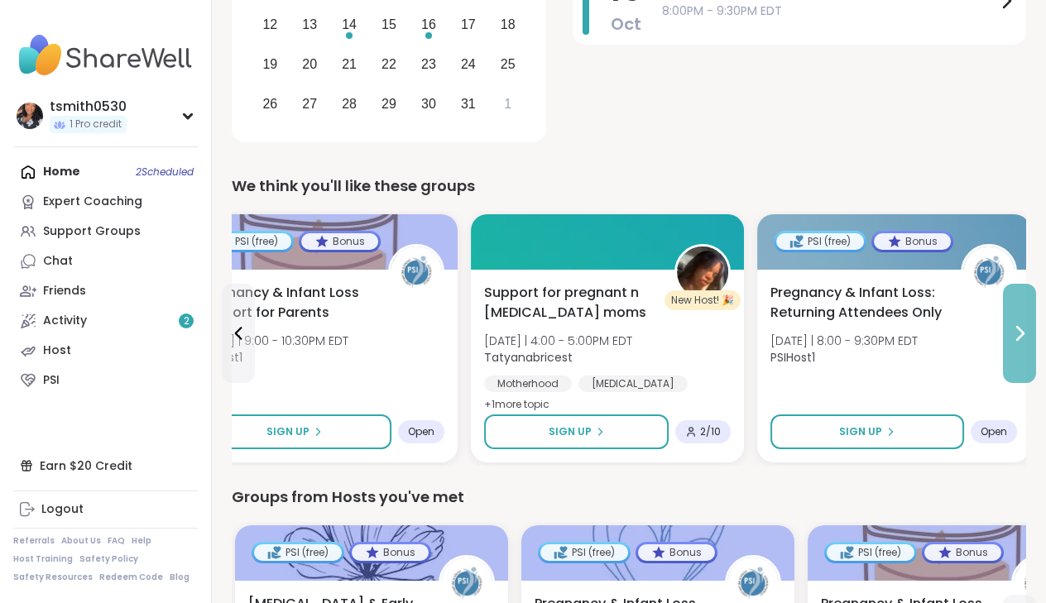
click at [1016, 332] on icon at bounding box center [1020, 334] width 20 height 20
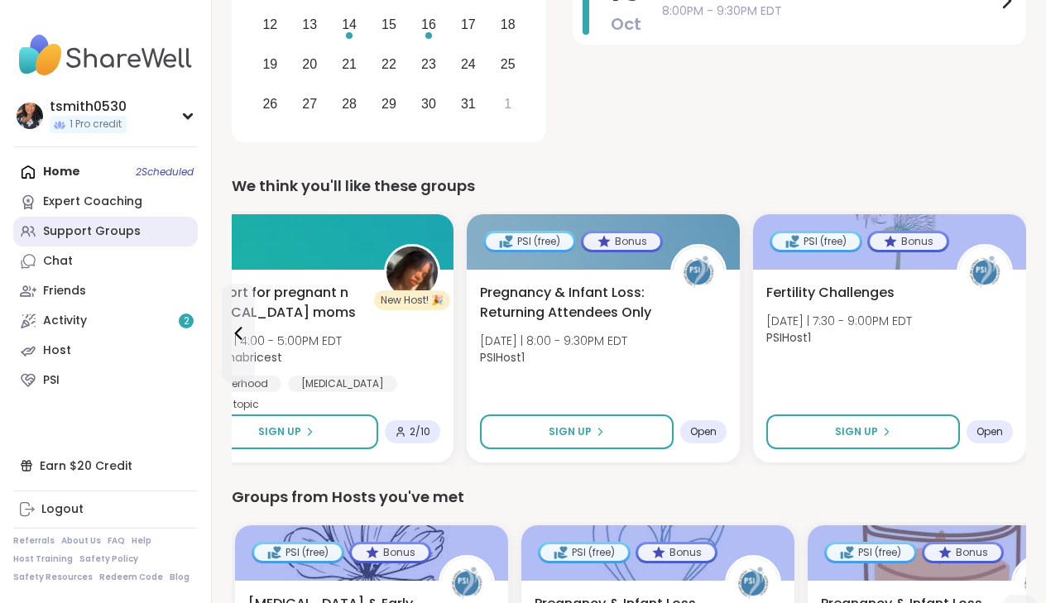
click at [118, 223] on div "Support Groups" at bounding box center [92, 231] width 98 height 17
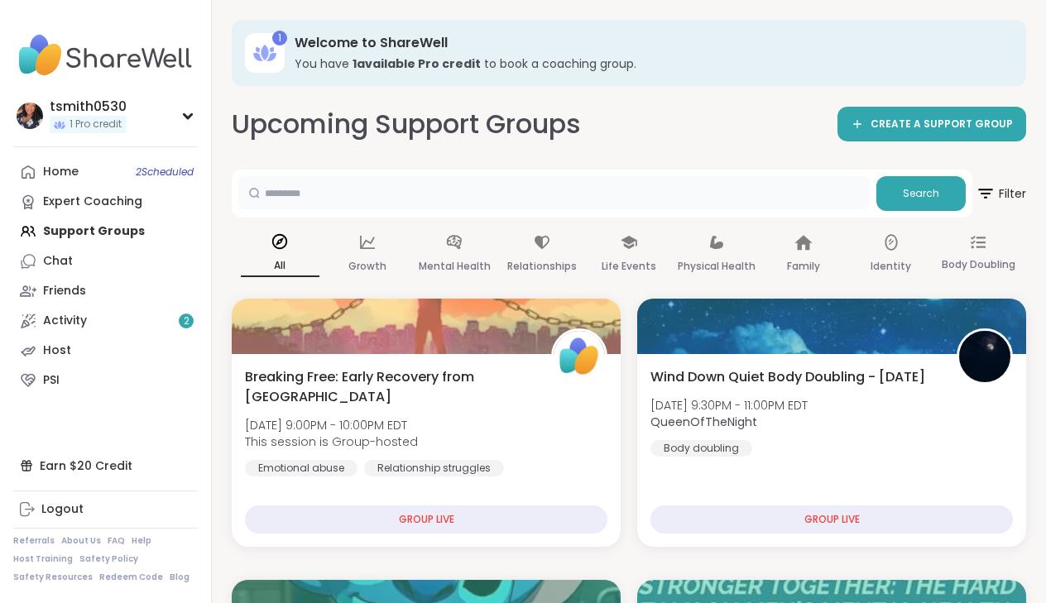
click at [282, 185] on input "text" at bounding box center [554, 192] width 632 height 33
type input "**********"
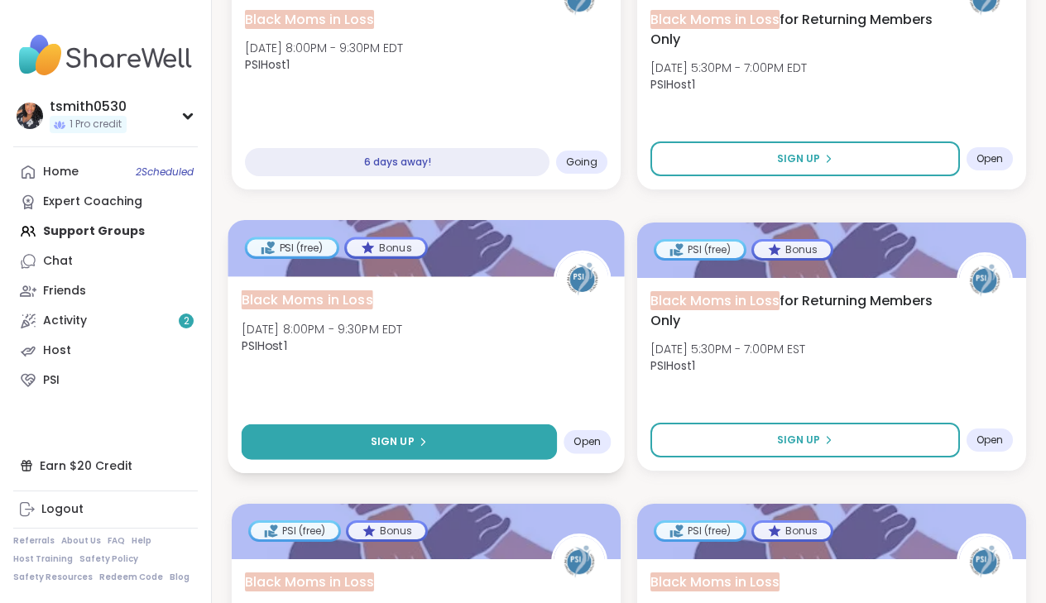
scroll to position [334, 0]
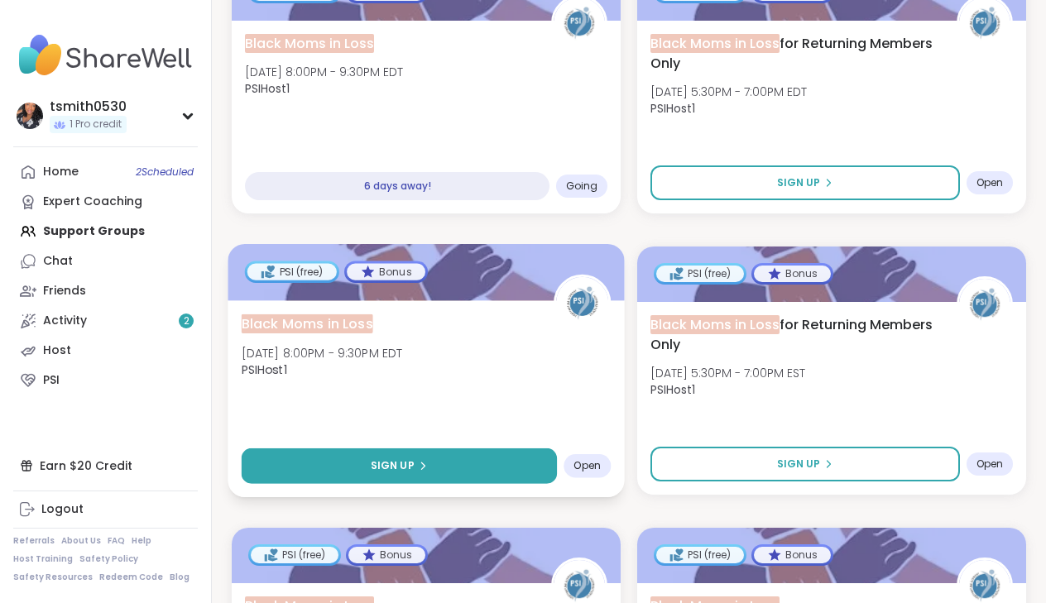
click at [318, 473] on button "Sign Up" at bounding box center [399, 467] width 315 height 36
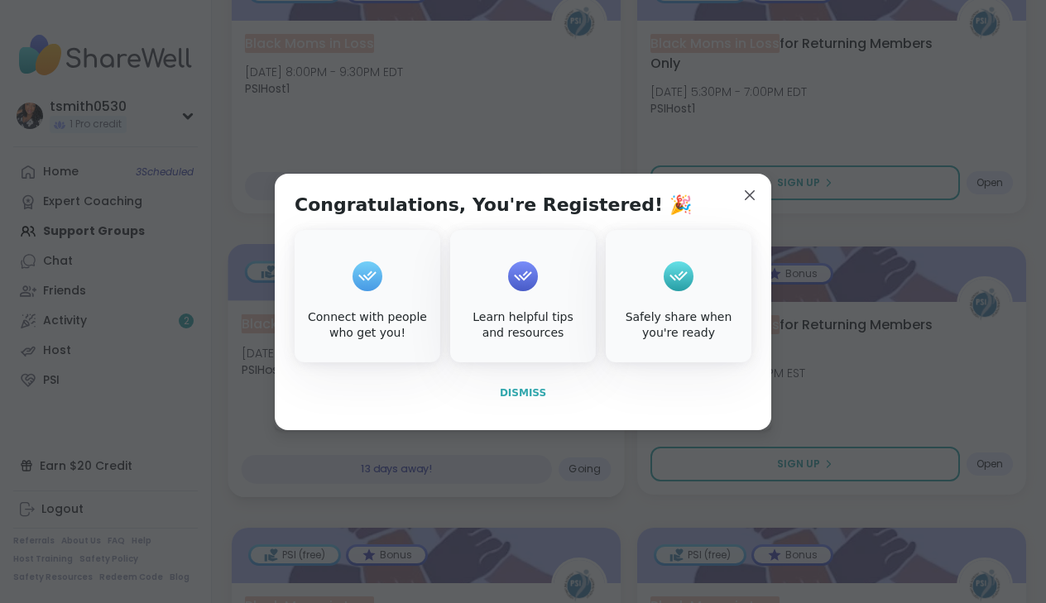
click at [497, 391] on button "Dismiss" at bounding box center [523, 393] width 457 height 35
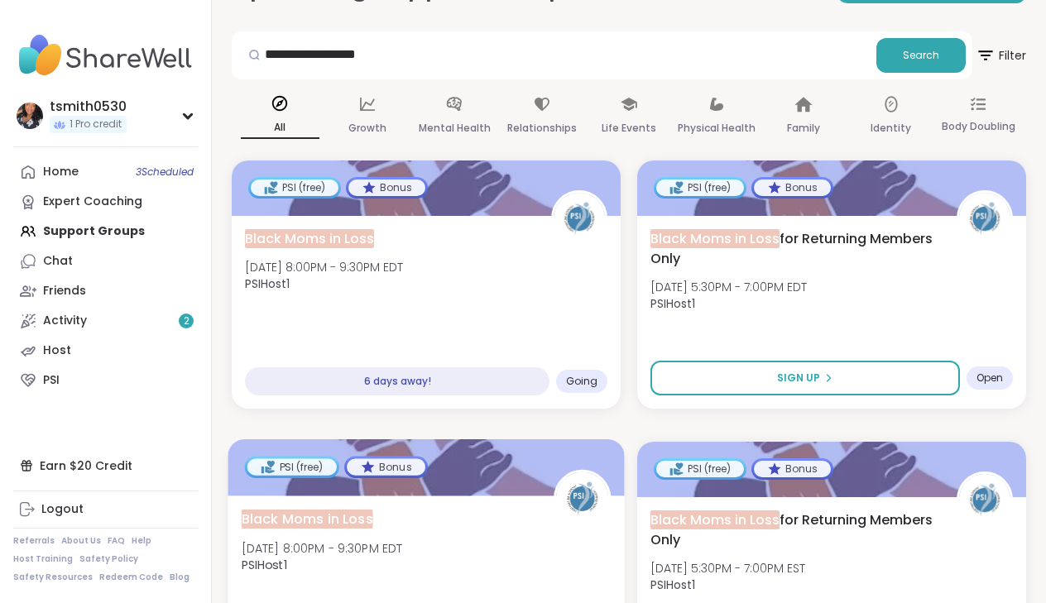
scroll to position [137, 0]
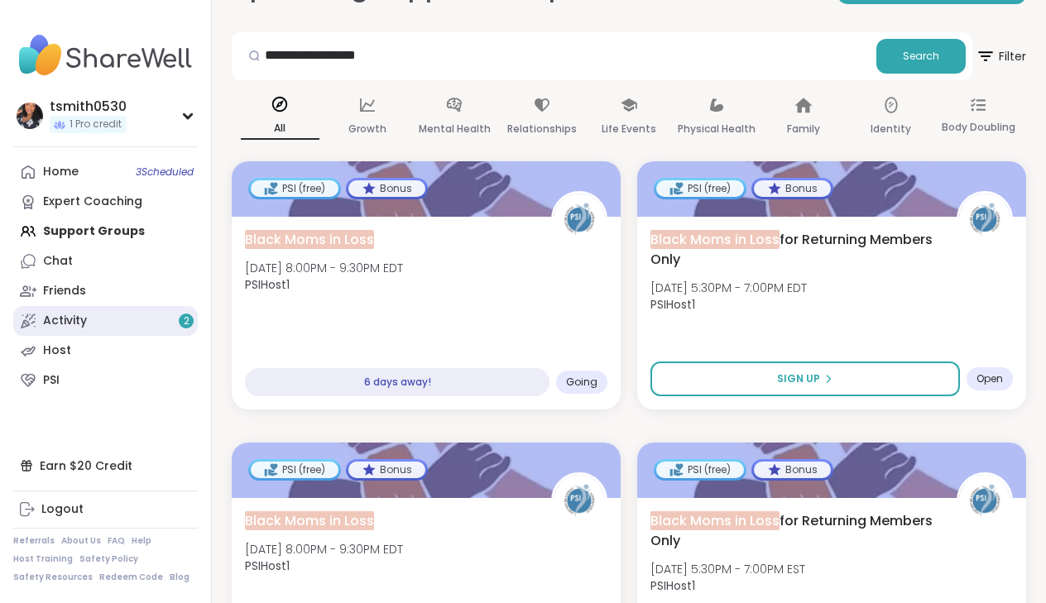
click at [146, 325] on link "Activity 2" at bounding box center [105, 321] width 185 height 30
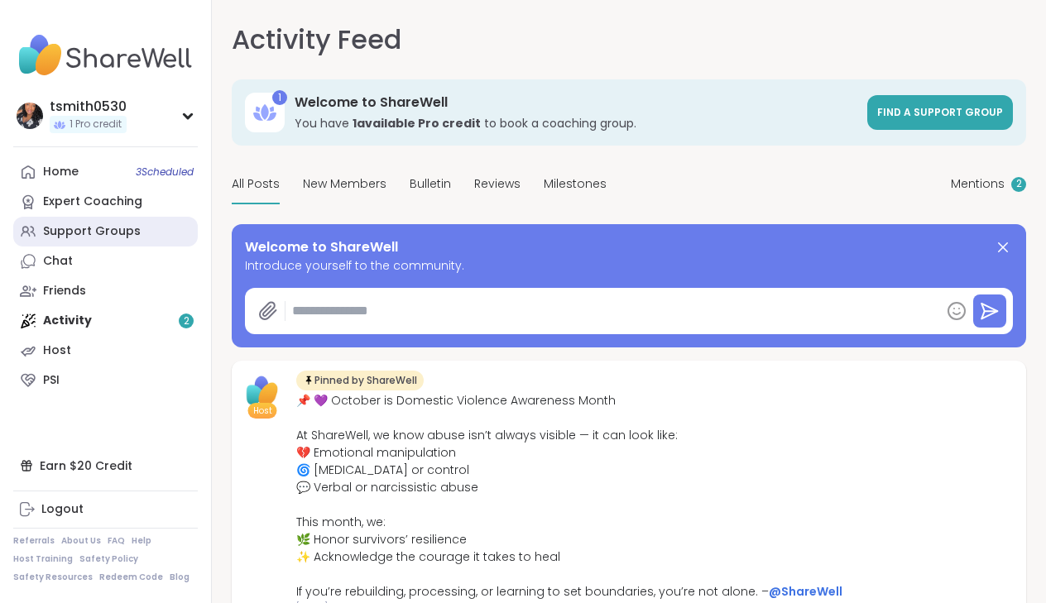
type textarea "*"
click at [101, 97] on div "tsmith0530 1 Pro credit" at bounding box center [105, 115] width 185 height 42
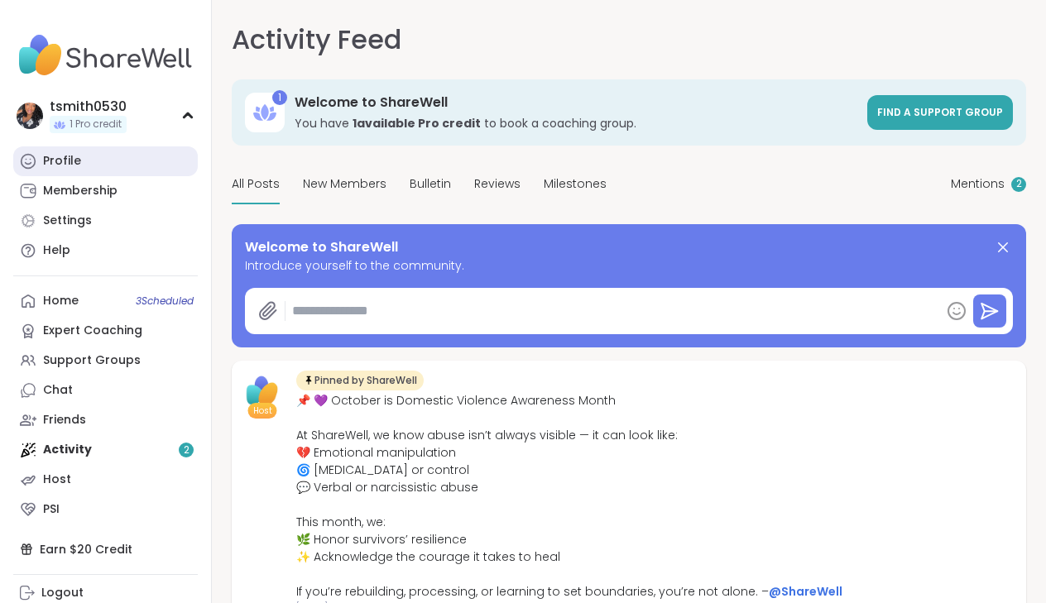
click at [83, 166] on link "Profile" at bounding box center [105, 161] width 185 height 30
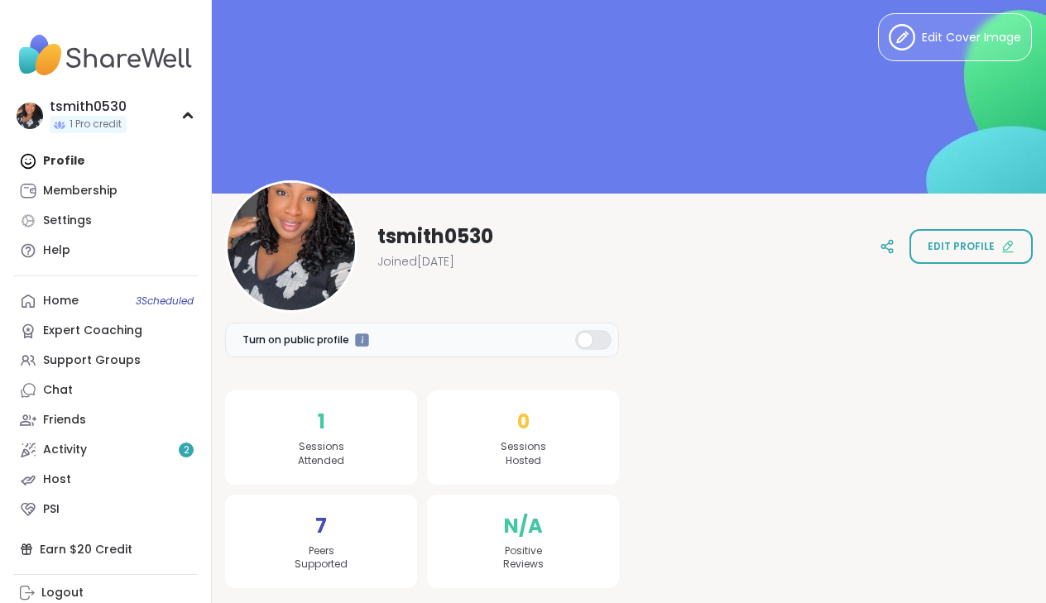
scroll to position [12, 0]
click at [314, 518] on div "7 Peers Supported" at bounding box center [321, 543] width 192 height 94
click at [964, 236] on button "Edit profile" at bounding box center [971, 247] width 123 height 35
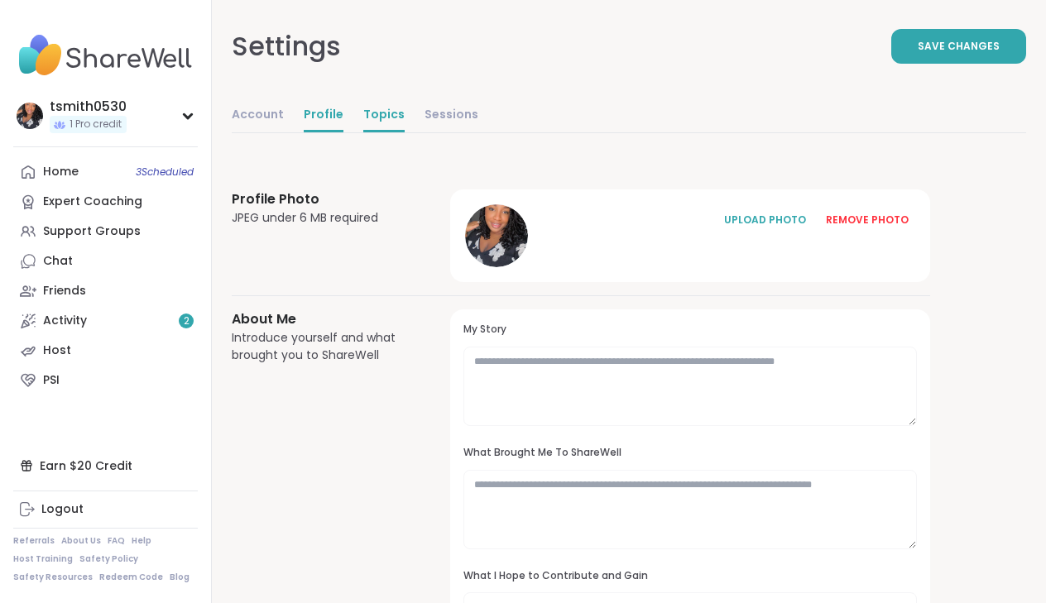
click at [384, 123] on link "Topics" at bounding box center [383, 115] width 41 height 33
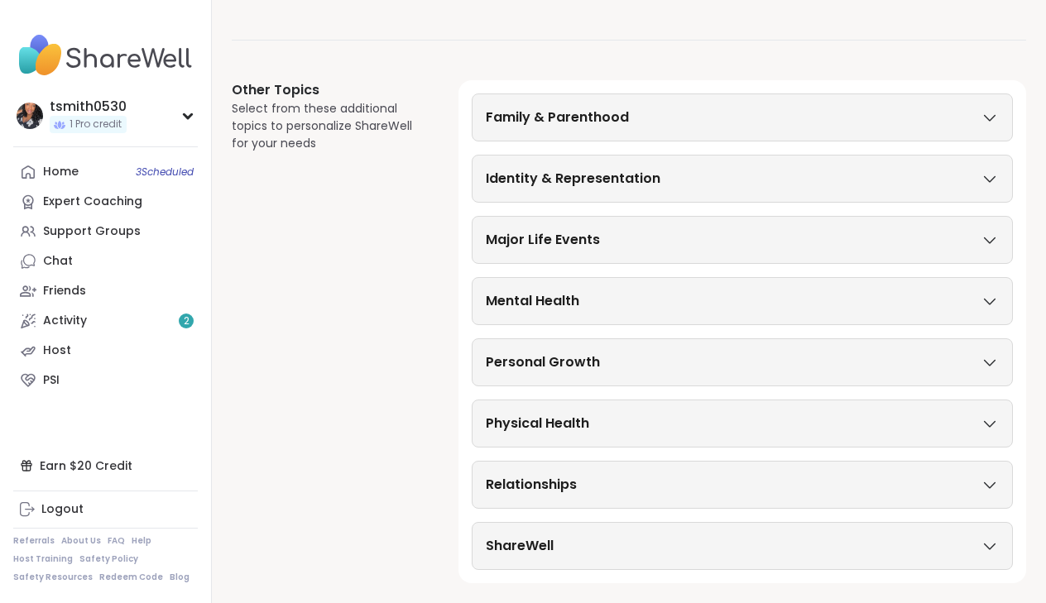
scroll to position [222, 0]
click at [762, 243] on div "Major Life Events" at bounding box center [742, 240] width 513 height 20
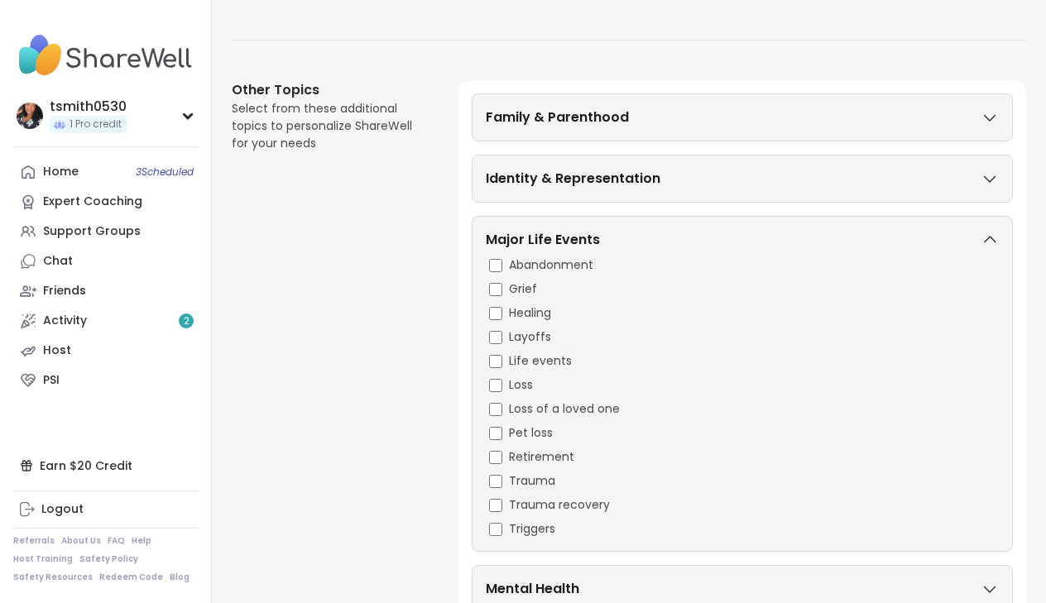
click at [763, 243] on div "Major Life Events" at bounding box center [742, 243] width 513 height 26
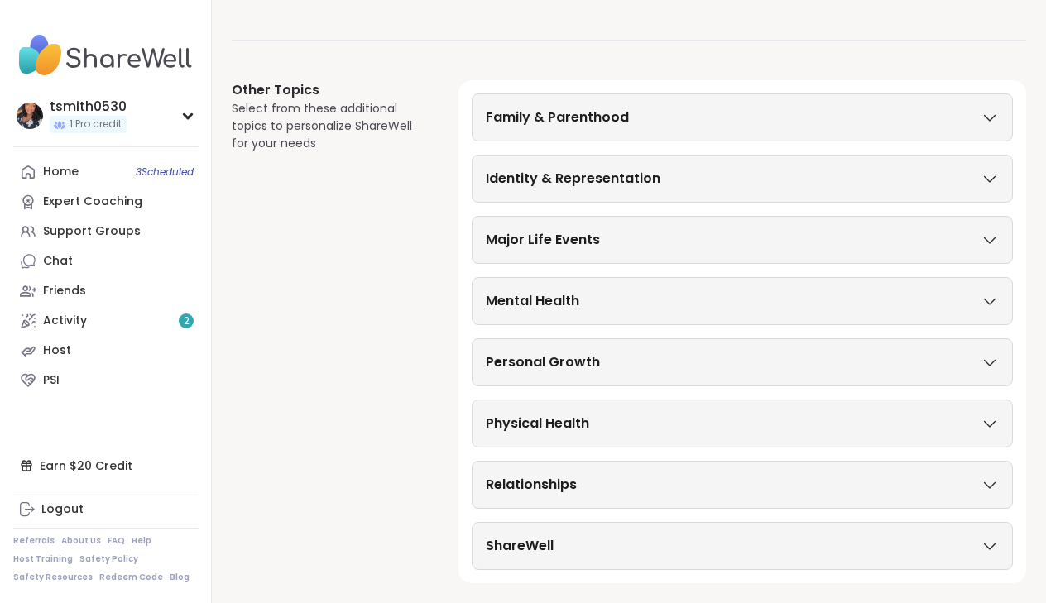
click at [680, 360] on div "Personal Growth" at bounding box center [742, 363] width 513 height 20
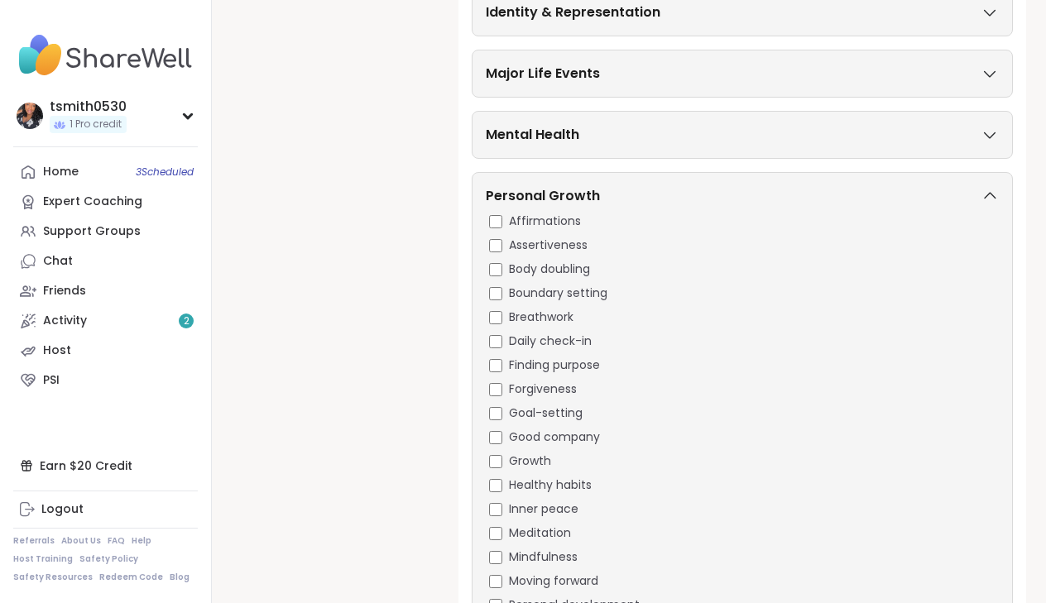
scroll to position [343, 0]
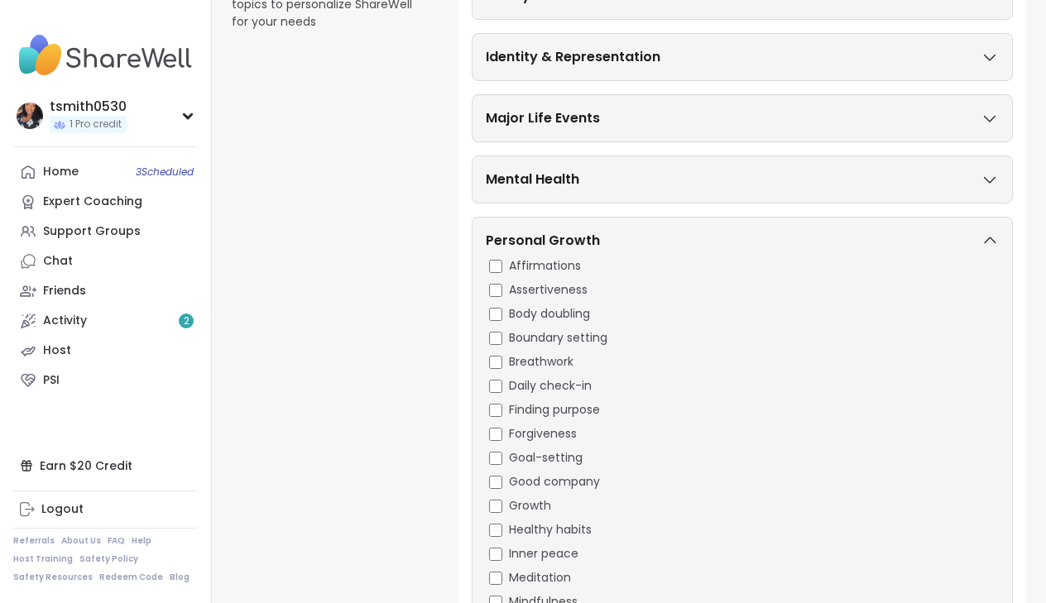
click at [675, 234] on div "Personal Growth" at bounding box center [742, 244] width 513 height 26
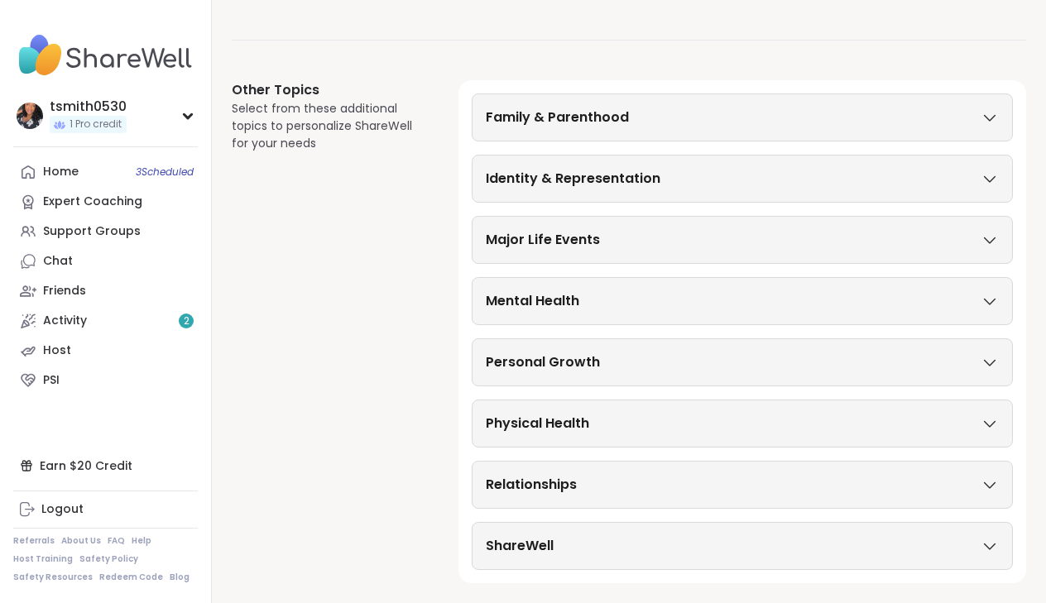
scroll to position [222, 0]
click at [581, 430] on h3 "Physical Health" at bounding box center [537, 424] width 103 height 20
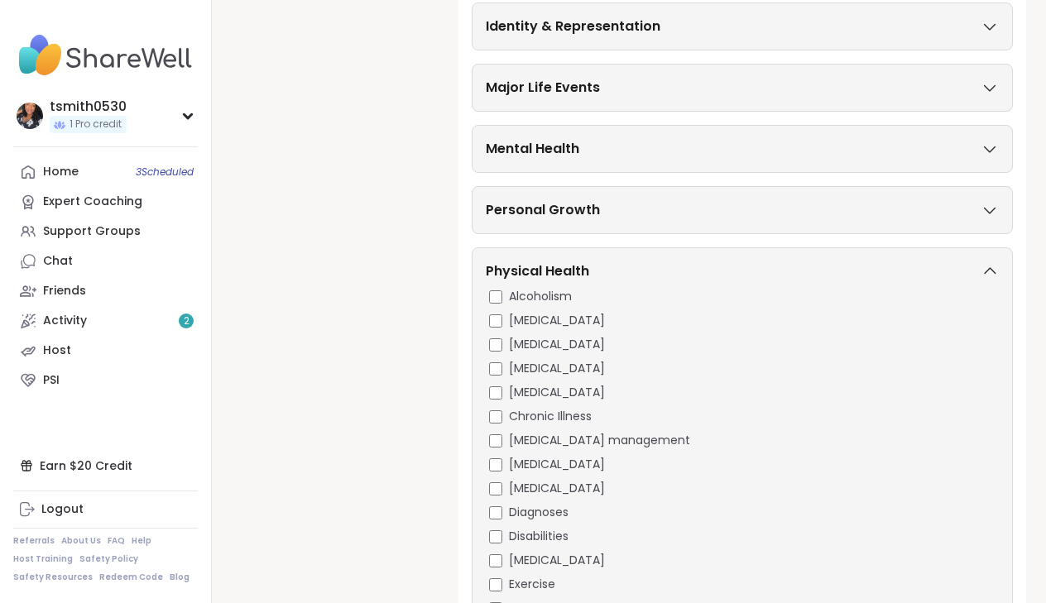
scroll to position [295, 0]
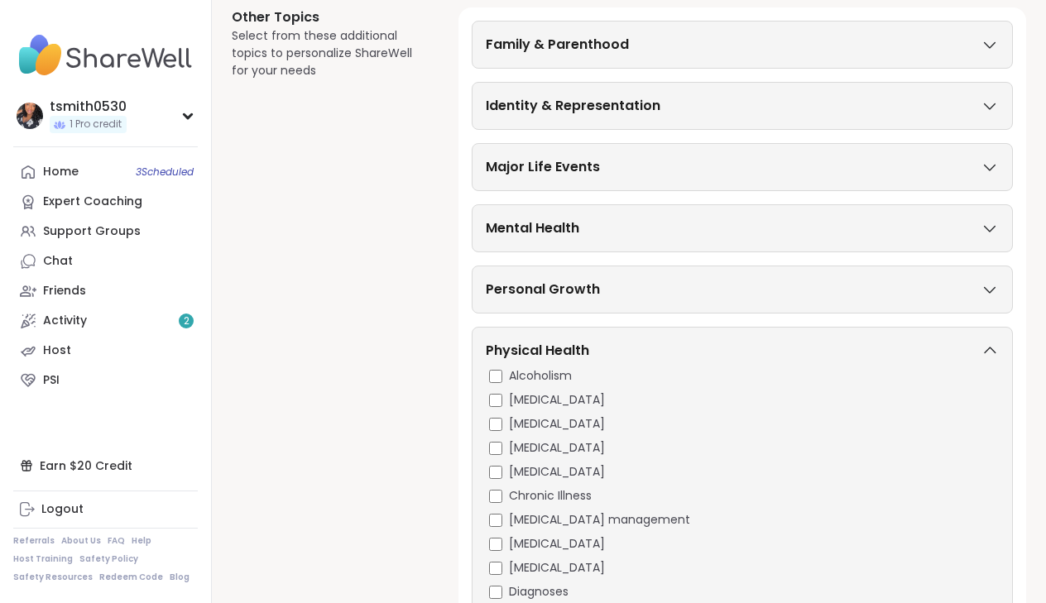
click at [591, 343] on div "Physical Health" at bounding box center [742, 354] width 513 height 26
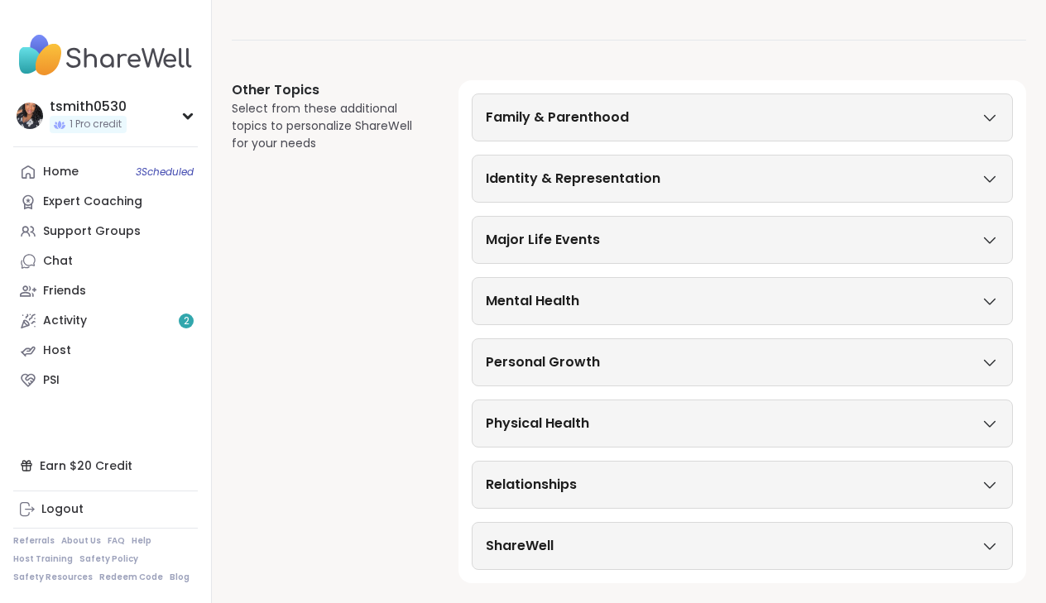
scroll to position [222, 0]
click at [550, 474] on div "Relationships" at bounding box center [742, 485] width 541 height 48
click at [550, 485] on h3 "Relationships" at bounding box center [531, 485] width 91 height 20
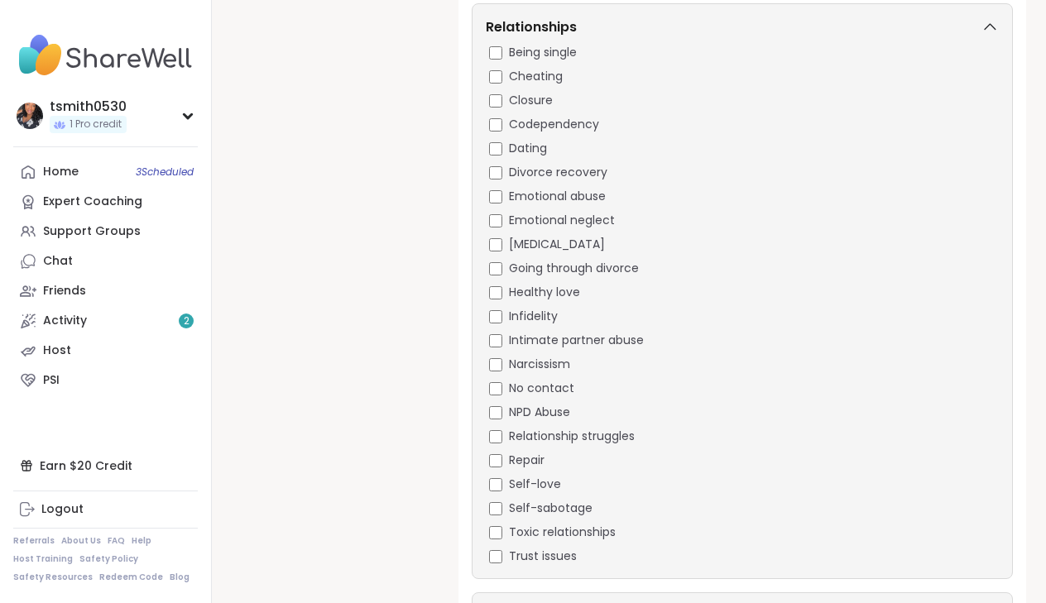
scroll to position [680, 0]
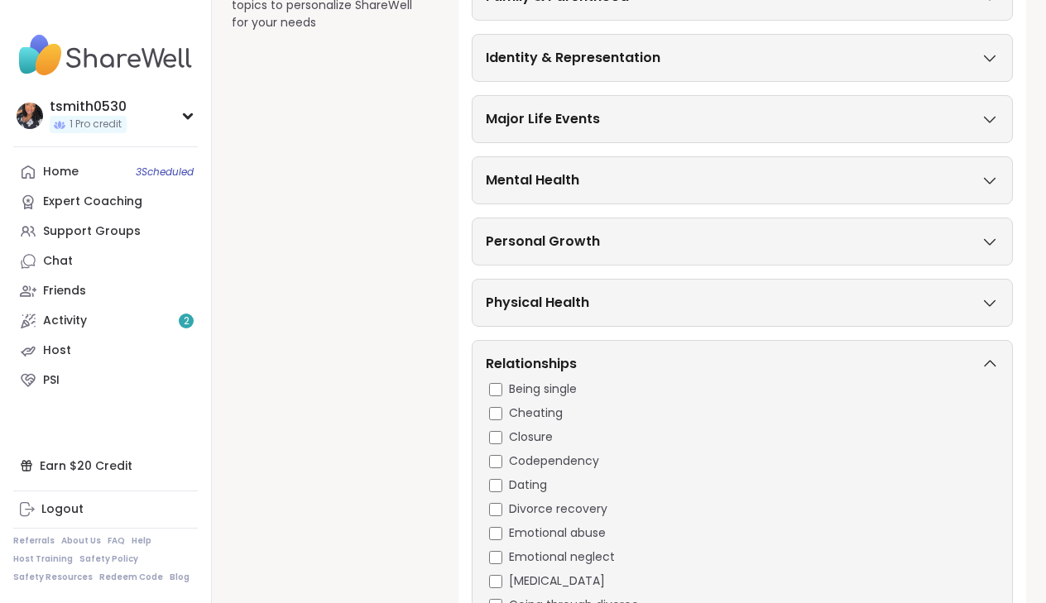
click at [617, 368] on div "Relationships" at bounding box center [742, 367] width 513 height 26
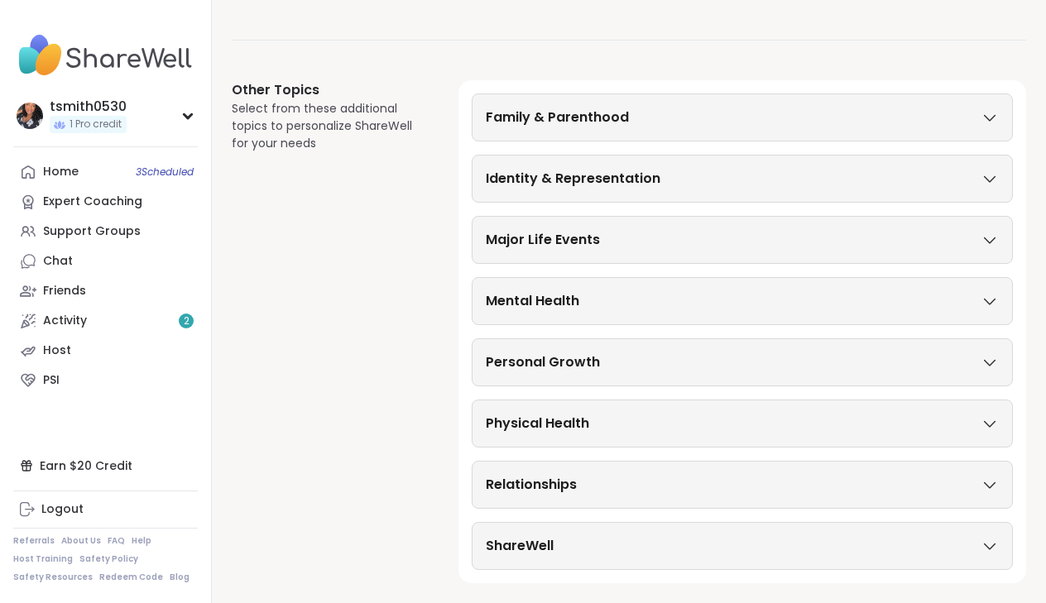
scroll to position [222, 0]
click at [510, 553] on h3 "ShareWell" at bounding box center [520, 546] width 68 height 20
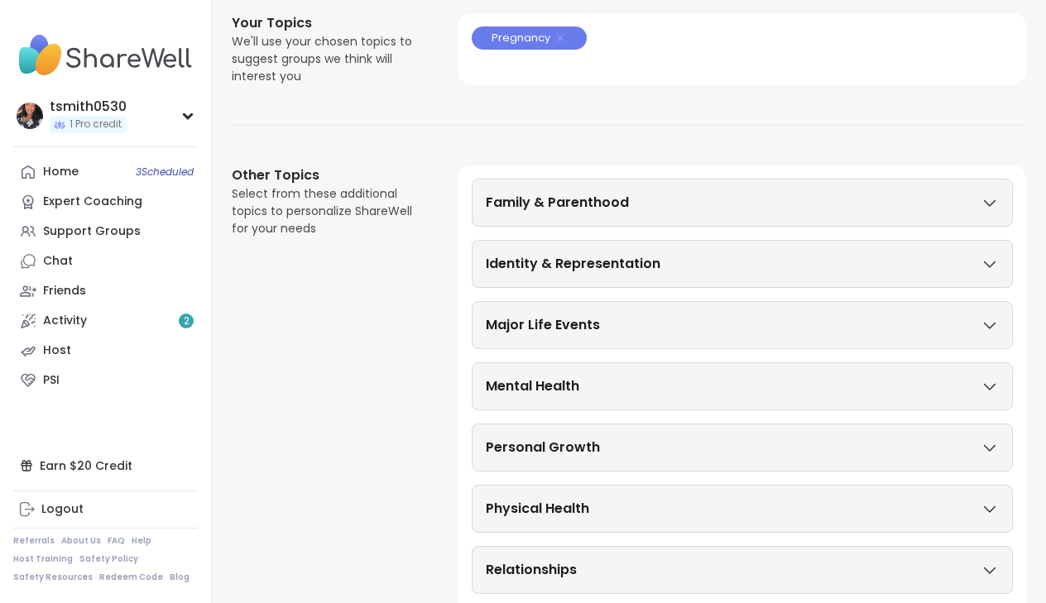
scroll to position [43, 0]
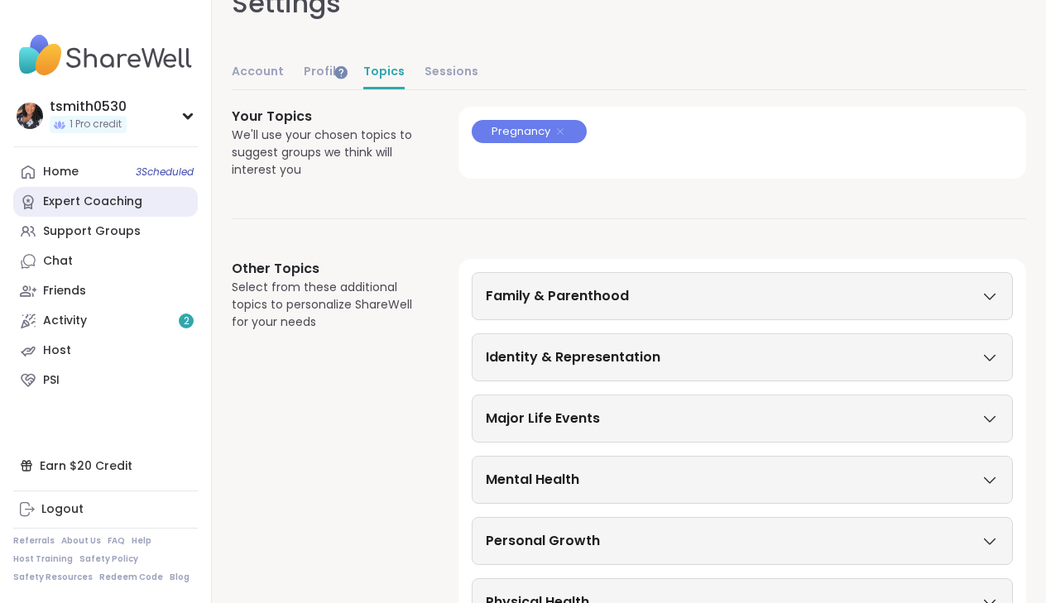
click at [148, 204] on link "Expert Coaching" at bounding box center [105, 202] width 185 height 30
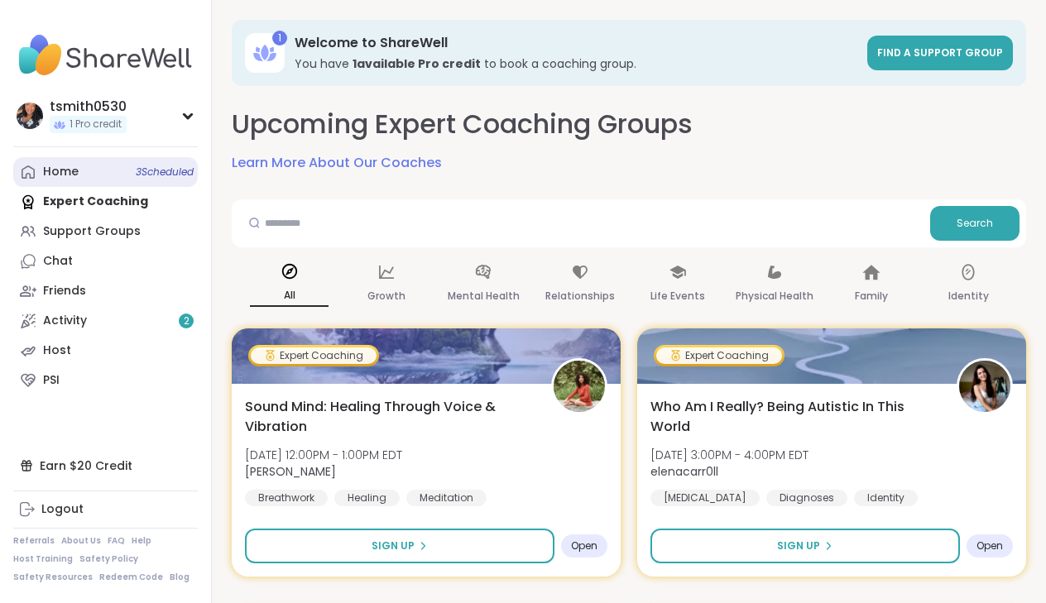
click at [122, 179] on link "Home 3 Scheduled" at bounding box center [105, 172] width 185 height 30
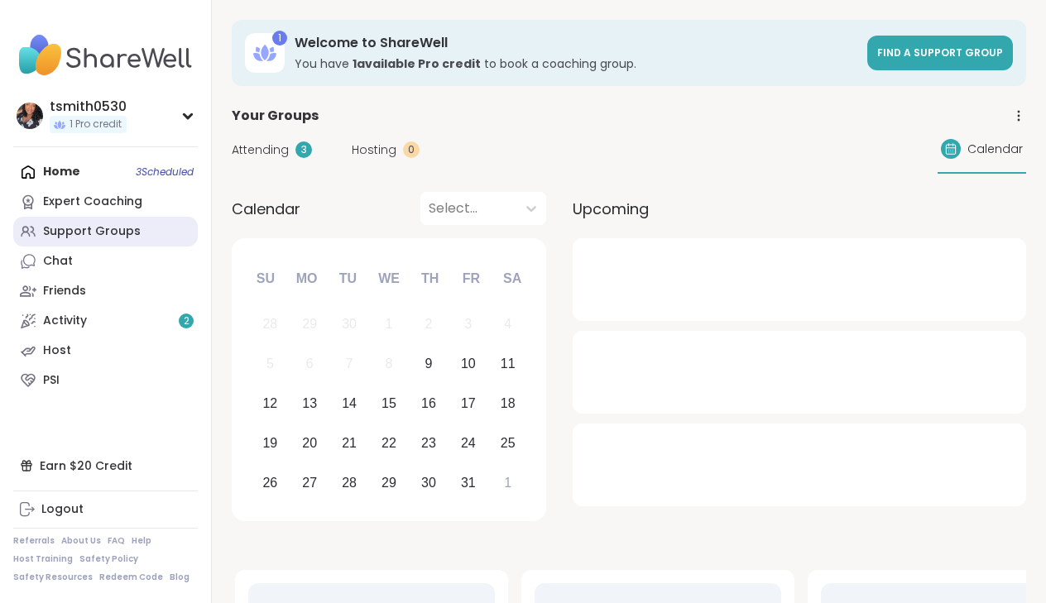
click at [103, 241] on link "Support Groups" at bounding box center [105, 232] width 185 height 30
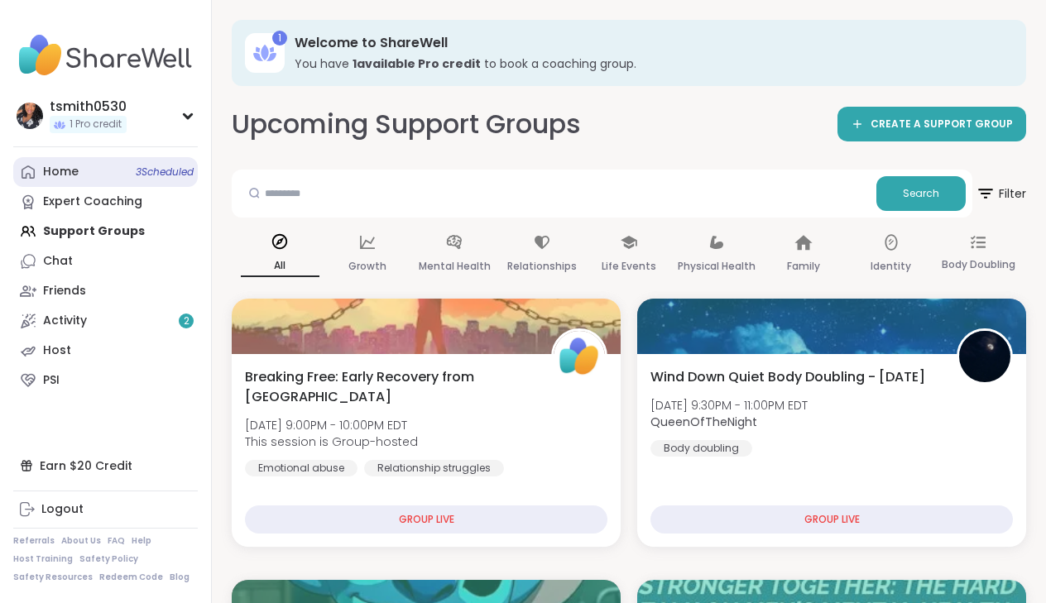
click at [87, 173] on link "Home 3 Scheduled" at bounding box center [105, 172] width 185 height 30
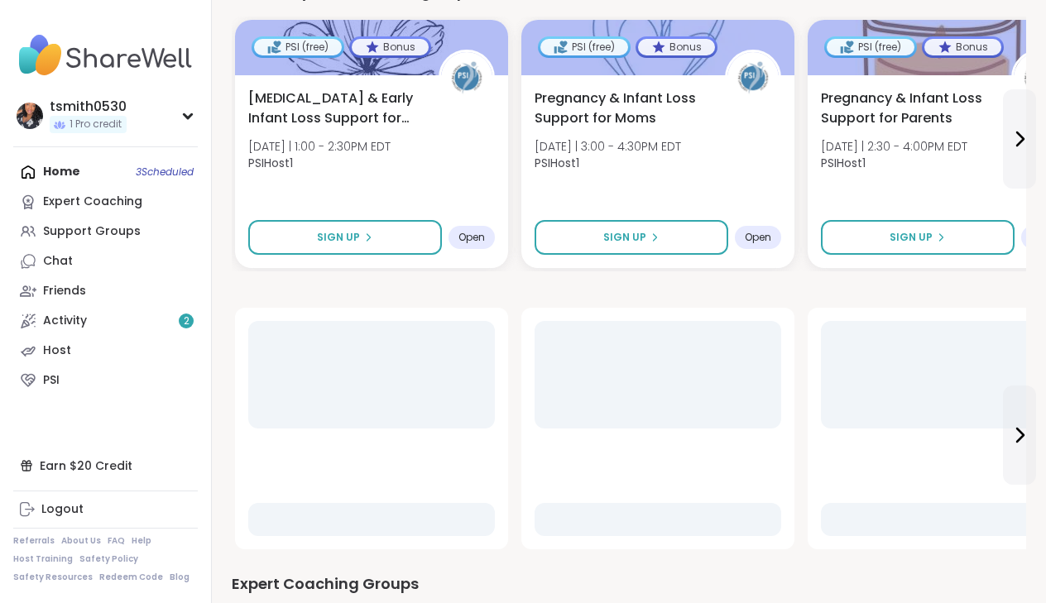
scroll to position [574, 0]
